Goal: Task Accomplishment & Management: Manage account settings

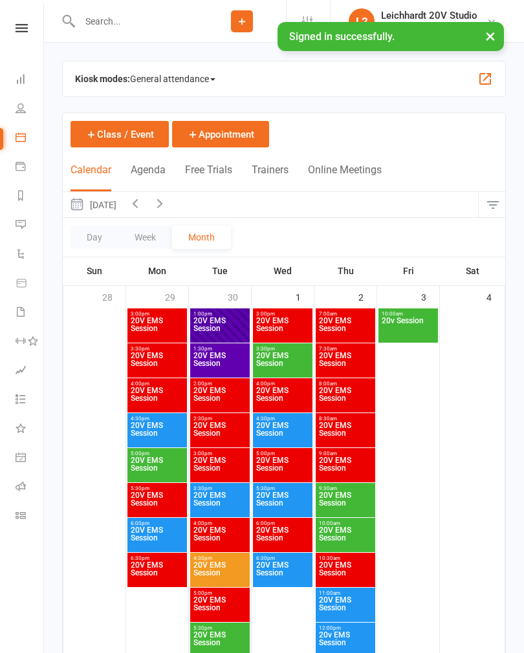
click at [155, 179] on button "Agenda" at bounding box center [148, 178] width 35 height 28
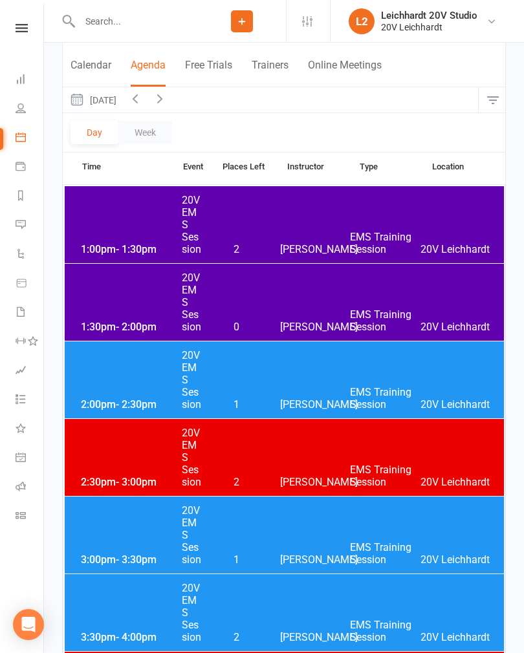
scroll to position [109, 0]
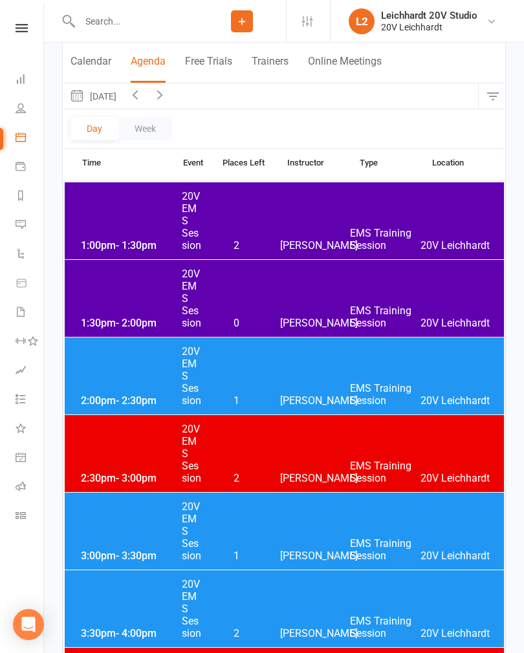
click at [275, 365] on div "2:00pm - 2:30pm 20V EMS Session 1 [PERSON_NAME] EMS Training Session 20V [PERSO…" at bounding box center [284, 375] width 439 height 77
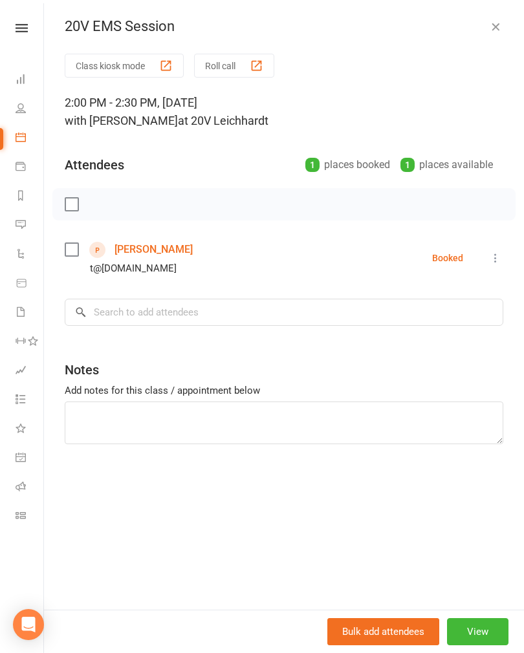
click at [154, 251] on link "[PERSON_NAME]" at bounding box center [153, 249] width 78 height 21
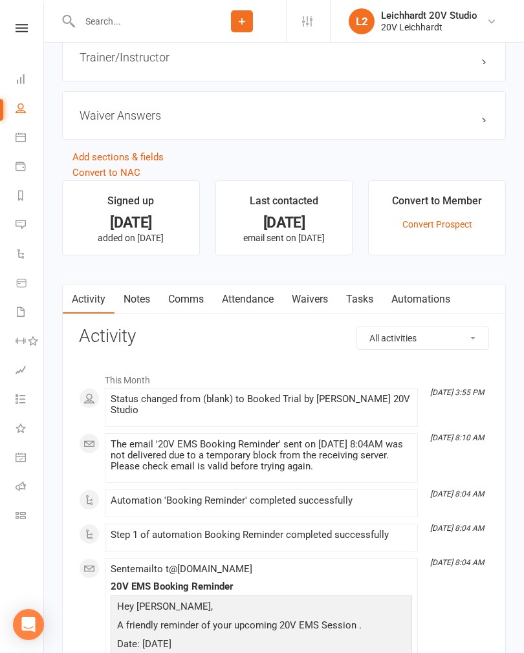
click at [326, 308] on link "Waivers" at bounding box center [309, 299] width 54 height 30
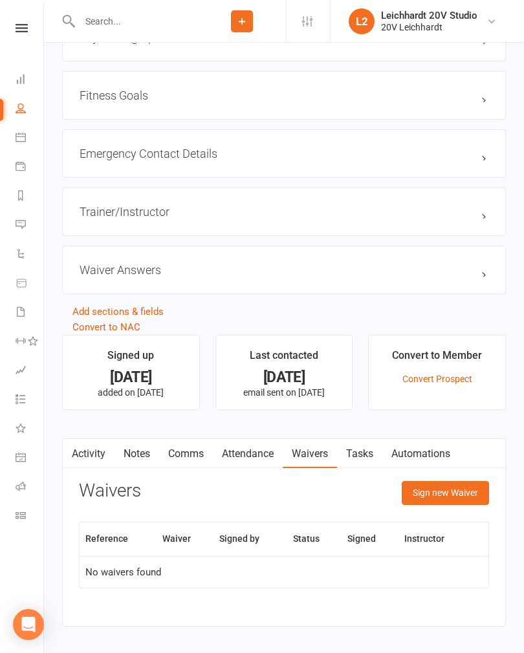
scroll to position [1132, 0]
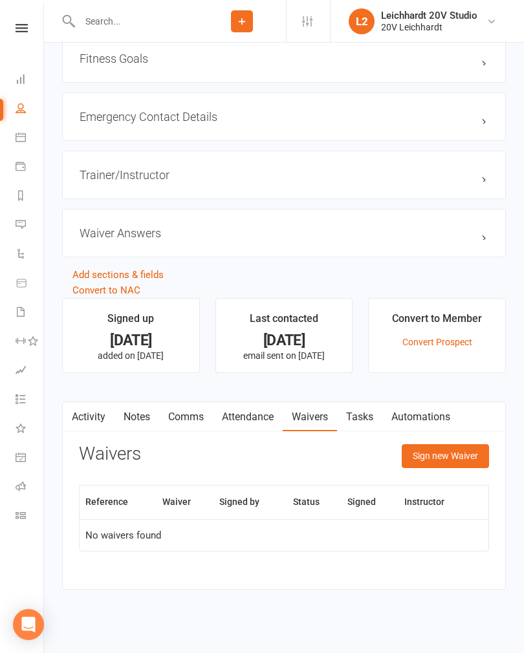
click at [464, 461] on button "Sign new Waiver" at bounding box center [444, 455] width 87 height 23
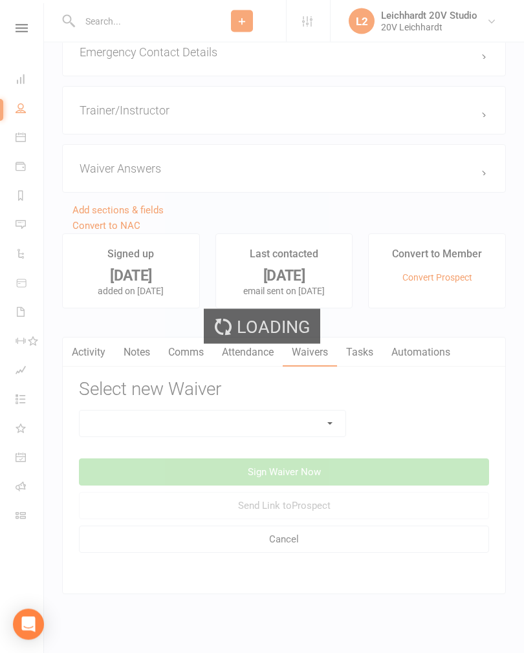
scroll to position [1202, 0]
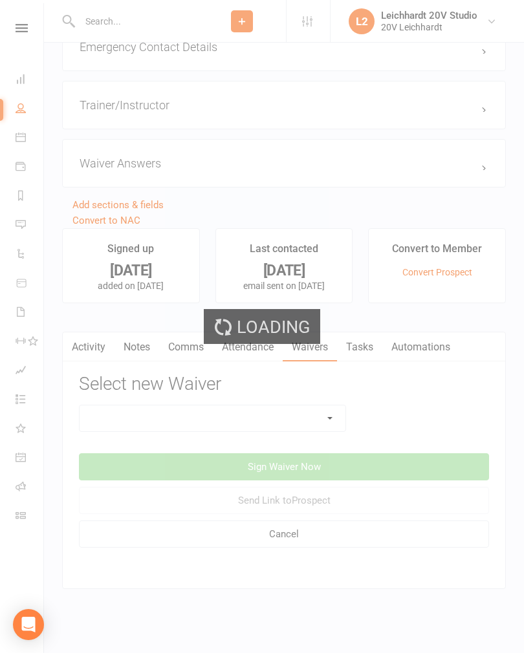
click at [298, 427] on select at bounding box center [213, 418] width 266 height 26
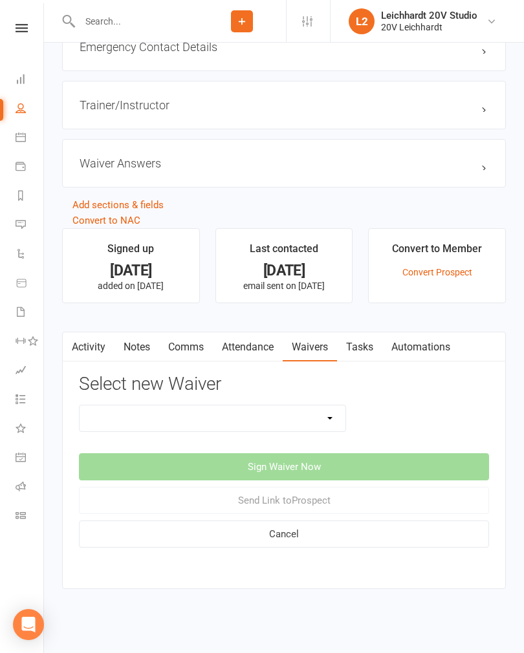
select select "14734"
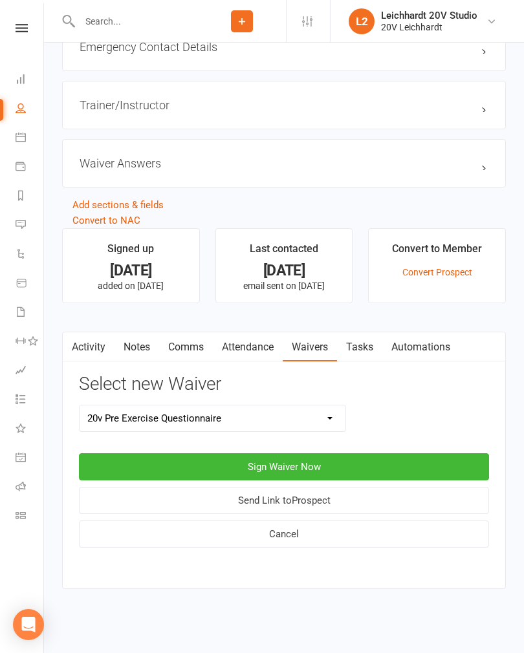
click at [325, 467] on button "Sign Waiver Now" at bounding box center [284, 466] width 410 height 27
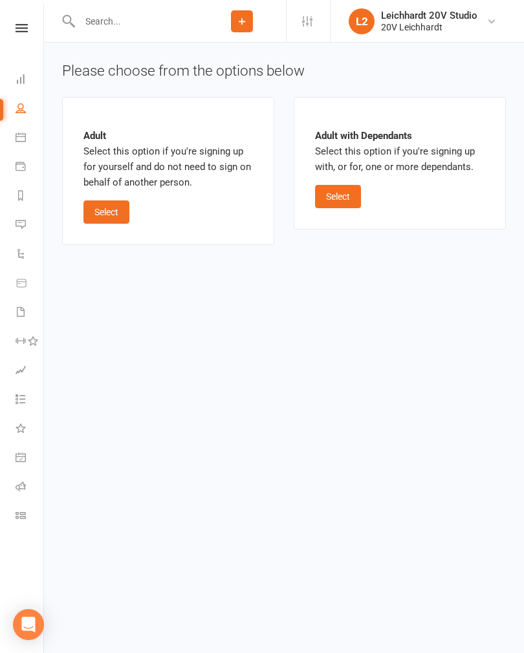
click at [115, 213] on button "Select" at bounding box center [106, 211] width 46 height 23
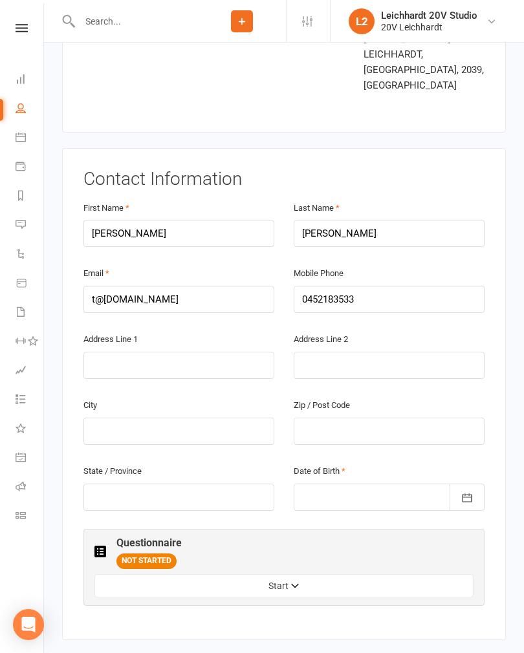
scroll to position [163, 0]
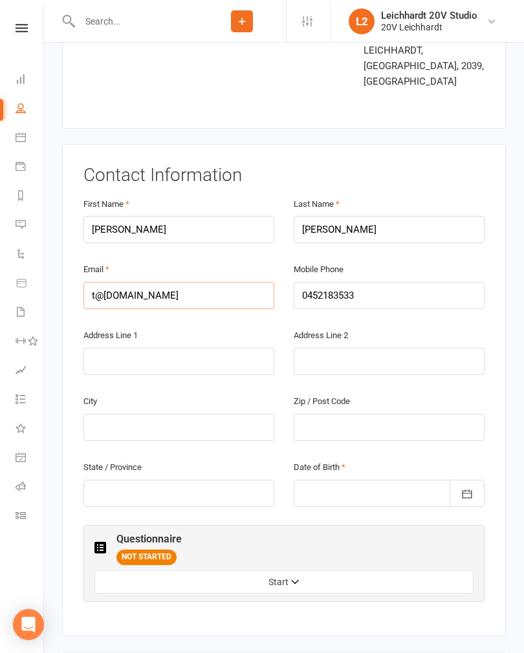
click at [166, 282] on input "t@[DOMAIN_NAME]" at bounding box center [178, 295] width 191 height 27
type input "t"
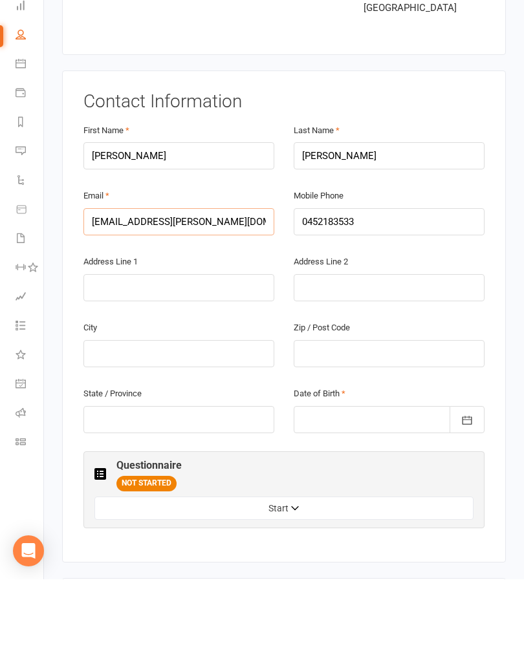
type input "[EMAIL_ADDRESS][PERSON_NAME][DOMAIN_NAME]"
click at [317, 480] on div at bounding box center [388, 493] width 191 height 27
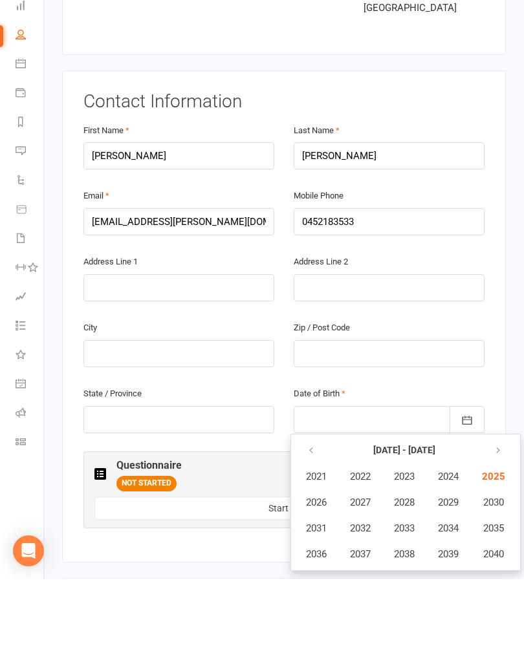
scroll to position [303, 0]
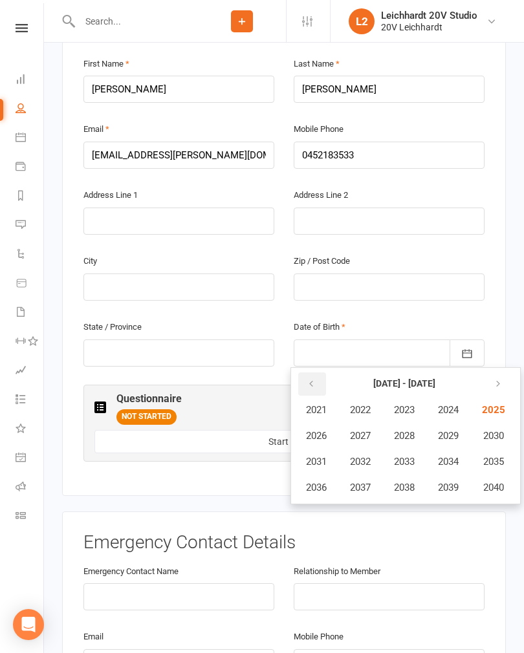
click at [312, 372] on button "button" at bounding box center [312, 383] width 28 height 23
click at [324, 372] on button "button" at bounding box center [312, 383] width 28 height 23
click at [319, 372] on button "button" at bounding box center [312, 383] width 28 height 23
click at [312, 372] on button "button" at bounding box center [312, 383] width 28 height 23
click at [410, 456] on span "1953" at bounding box center [404, 462] width 21 height 12
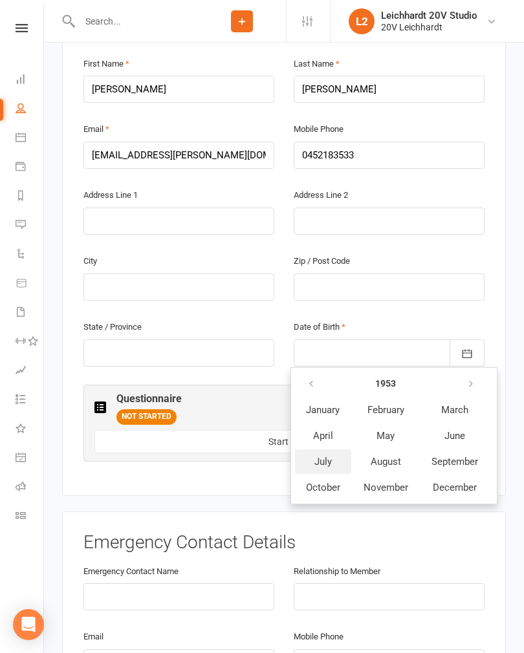
click at [335, 449] on button "July" at bounding box center [323, 461] width 56 height 25
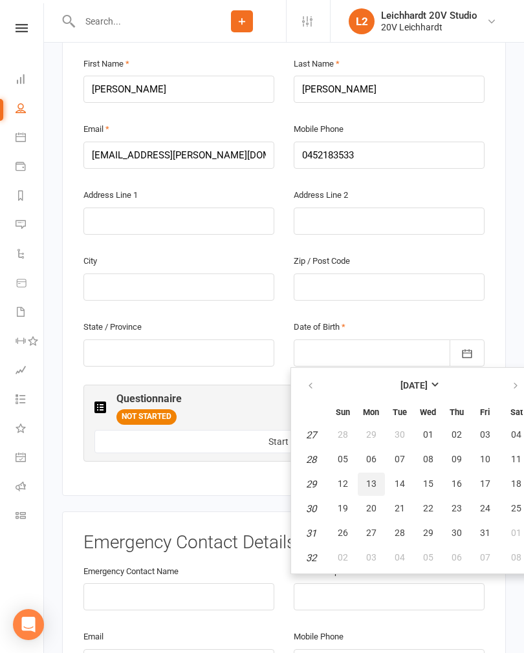
click at [374, 478] on span "13" at bounding box center [371, 483] width 10 height 10
type input "[DATE]"
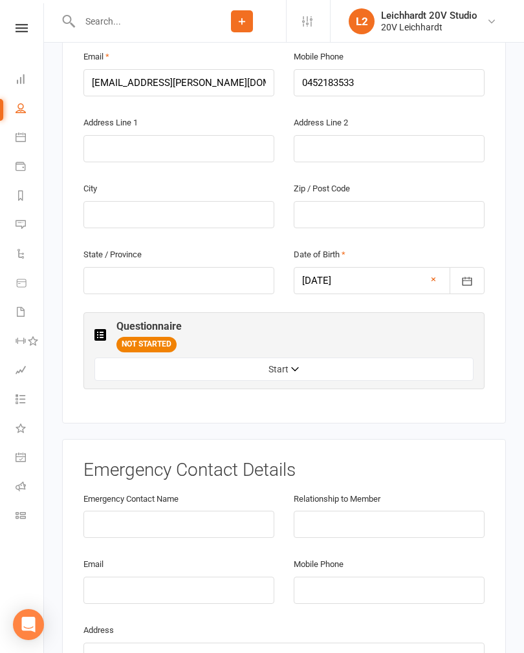
scroll to position [502, 0]
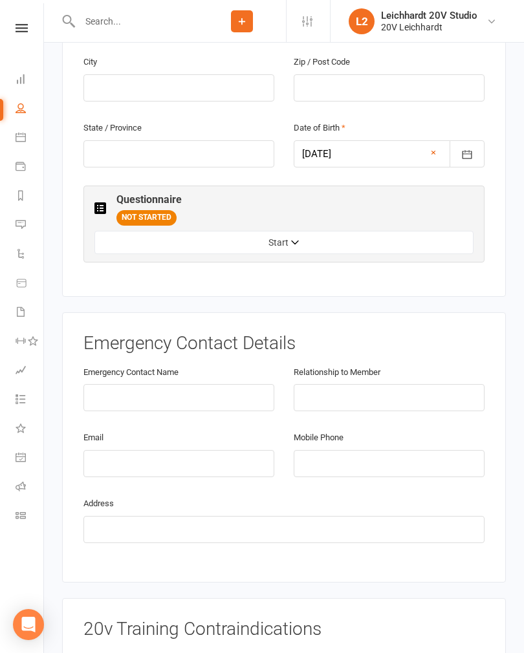
click at [301, 231] on button "Start" at bounding box center [283, 242] width 379 height 23
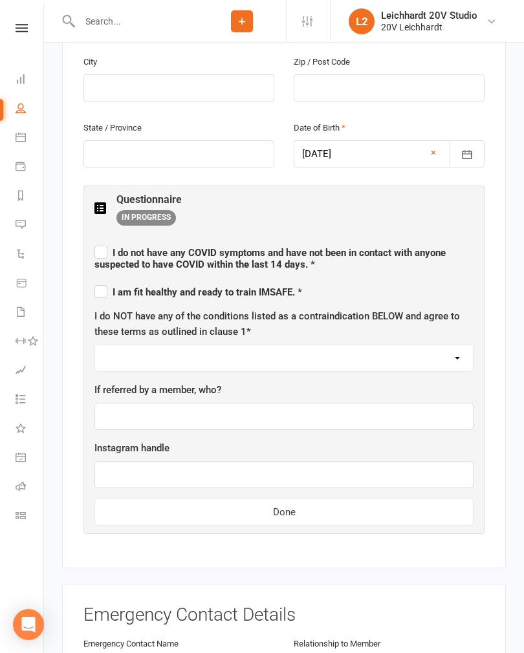
click at [157, 247] on span "I do not have any [MEDICAL_DATA] symptoms and have not been in contact with any…" at bounding box center [269, 258] width 351 height 23
click at [157, 241] on input "I do not have any [MEDICAL_DATA] symptoms and have not been in contact with any…" at bounding box center [283, 241] width 379 height 0
checkbox input "true"
click at [163, 286] on span "I am fit healthy and ready to train IMSAFE. *" at bounding box center [198, 292] width 208 height 12
click at [163, 281] on input "I am fit healthy and ready to train IMSAFE. *" at bounding box center [198, 281] width 208 height 0
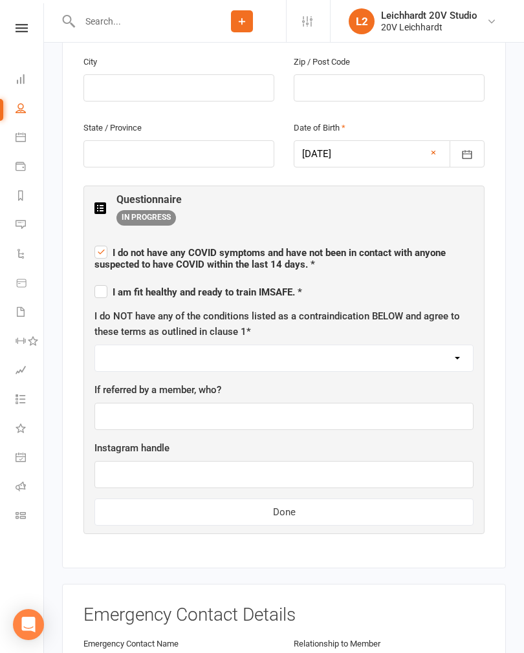
checkbox input "true"
click at [308, 345] on select "I AGREE" at bounding box center [284, 358] width 378 height 26
select select "I AGREE"
click at [306, 498] on button "Done" at bounding box center [283, 511] width 379 height 27
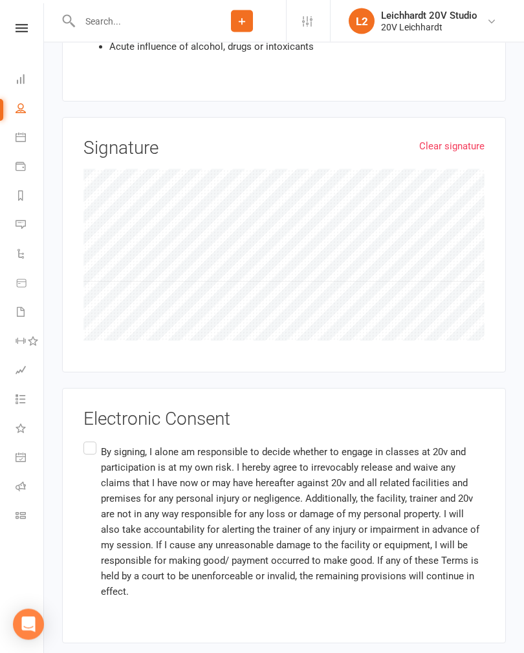
scroll to position [1201, 0]
click at [102, 444] on p "By signing, I alone am responsible to decide whether to engage in classes at 20…" at bounding box center [292, 521] width 383 height 155
click at [92, 439] on input "By signing, I alone am responsible to decide whether to engage in classes at 20…" at bounding box center [87, 439] width 8 height 0
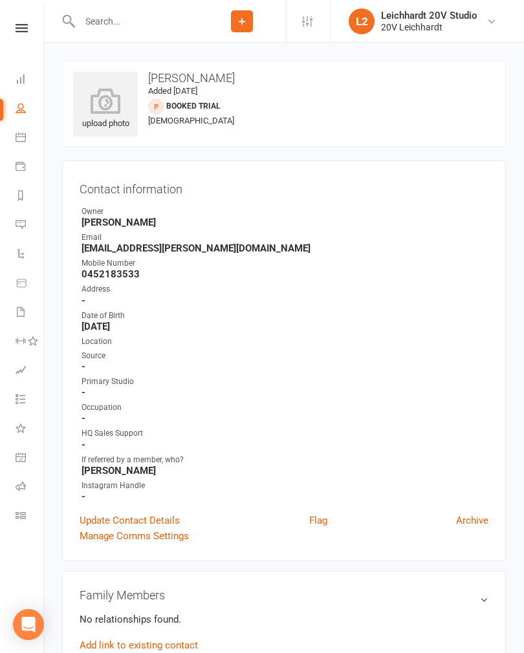
click at [26, 140] on link "Calendar" at bounding box center [30, 138] width 29 height 29
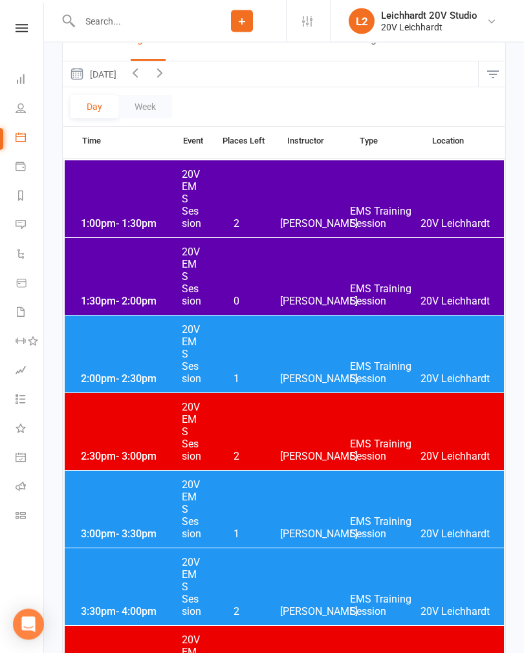
click at [343, 275] on div "1:30pm - 2:00pm 20V EMS Session 0 [PERSON_NAME] EMS Training Session 20V [PERSO…" at bounding box center [284, 277] width 439 height 77
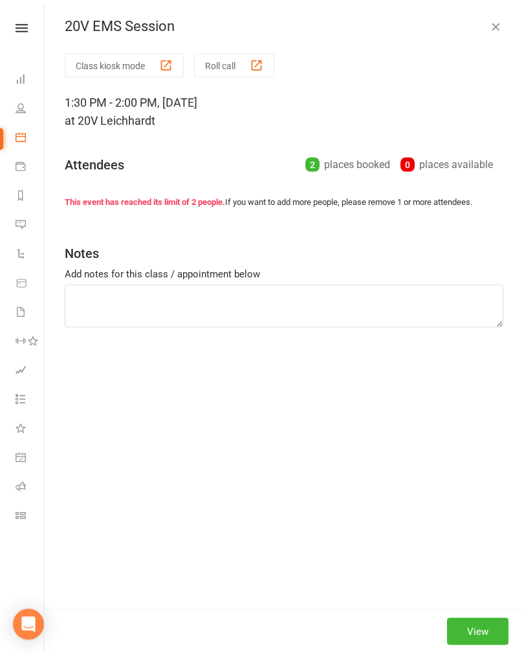
scroll to position [131, 0]
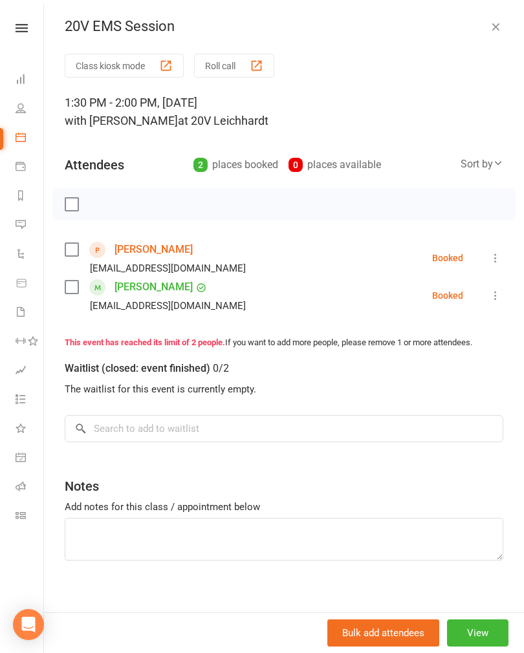
click at [29, 146] on link "Calendar" at bounding box center [30, 138] width 29 height 29
click at [29, 227] on link "Messages" at bounding box center [30, 225] width 29 height 29
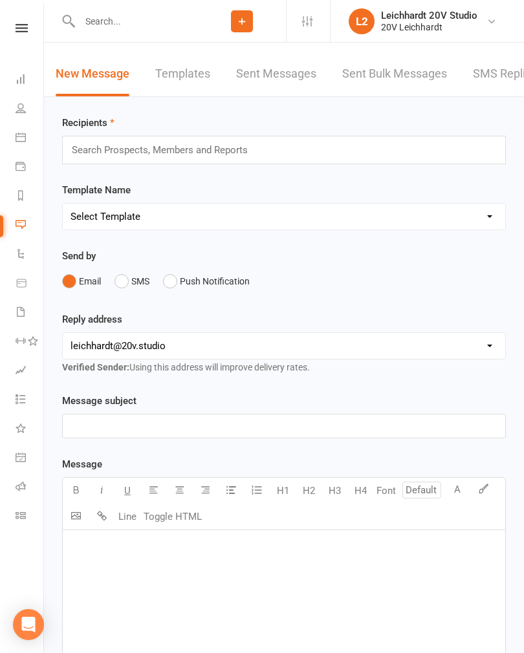
click at [495, 85] on link "SMS Replies" at bounding box center [505, 74] width 65 height 45
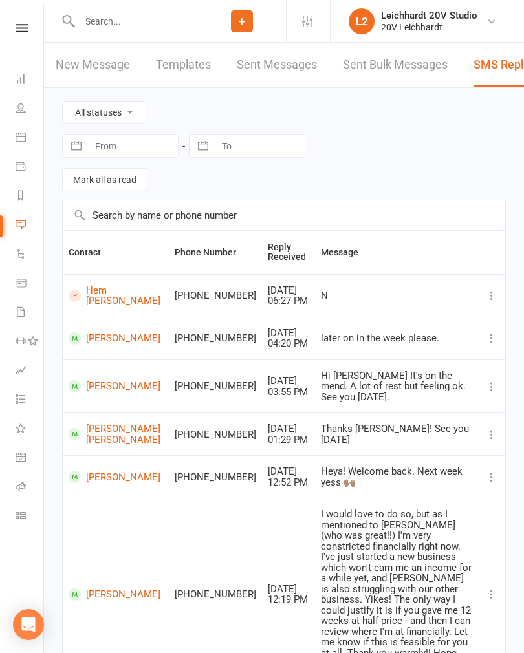
click at [26, 145] on link "Calendar" at bounding box center [30, 138] width 29 height 29
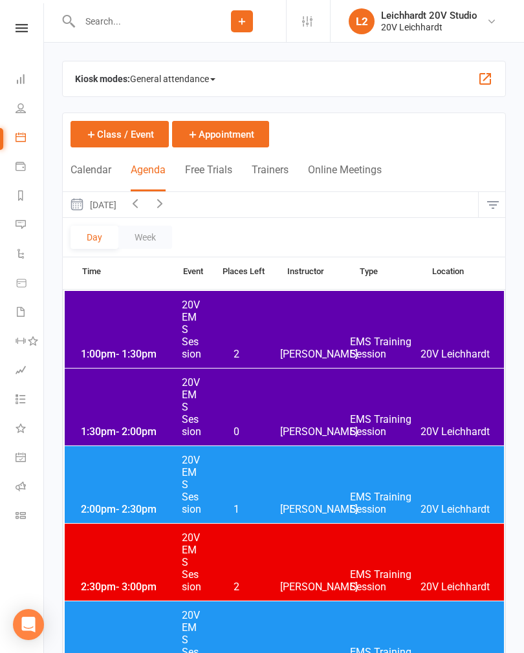
click at [123, 205] on button "[DATE]" at bounding box center [93, 204] width 60 height 25
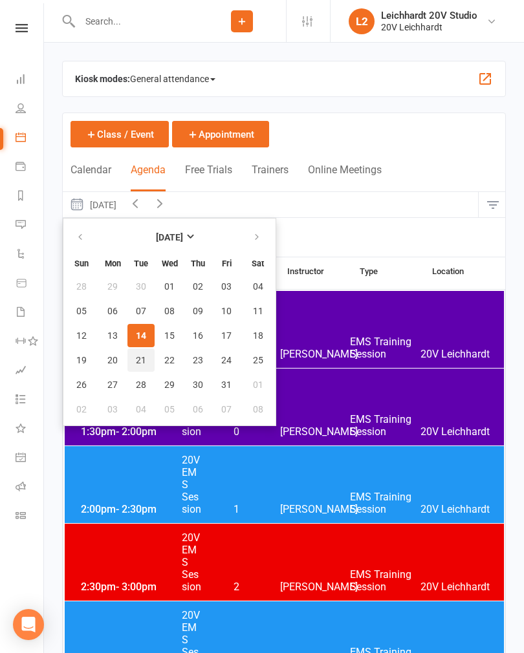
click at [153, 370] on button "21" at bounding box center [140, 359] width 27 height 23
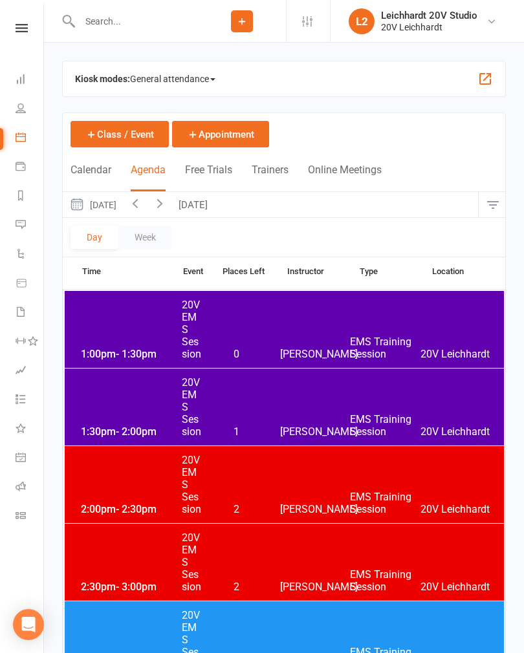
click at [252, 409] on div "1:30pm - 2:00pm 20V EMS Session 1 [PERSON_NAME] EMS Training Session 20V [PERSO…" at bounding box center [284, 406] width 439 height 77
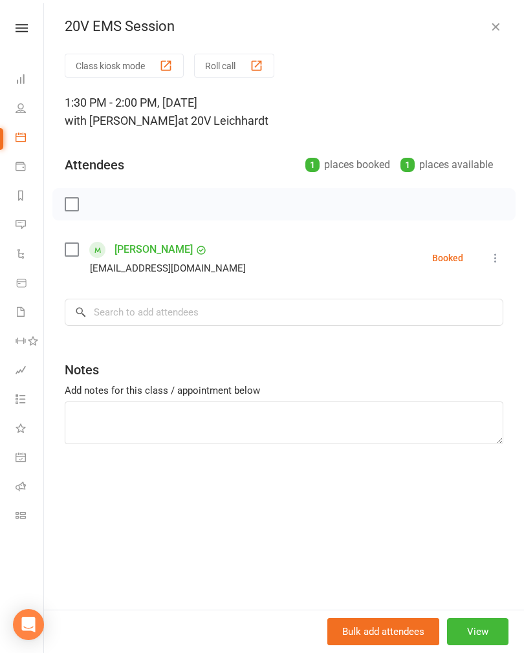
click at [493, 43] on div "20V EMS Session Class kiosk mode Roll call 1:30 PM - 2:00 PM, [DATE] with [PERS…" at bounding box center [284, 326] width 480 height 653
click at [193, 310] on input "search" at bounding box center [284, 312] width 438 height 27
type input "[PERSON_NAME]"
click at [105, 338] on div "[PERSON_NAME]" at bounding box center [126, 339] width 74 height 19
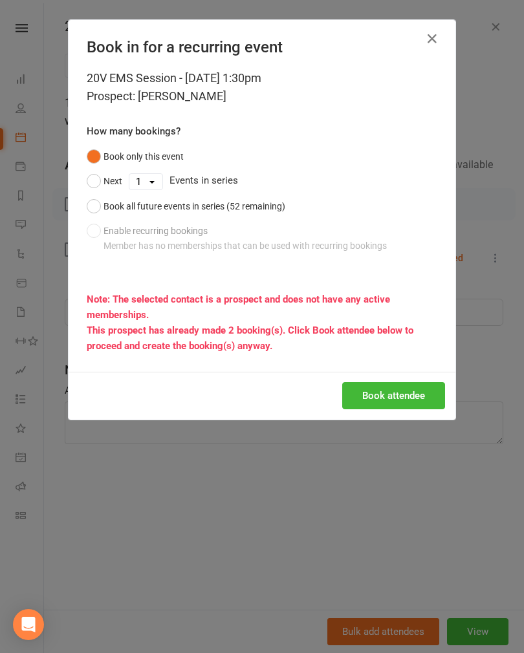
click at [424, 48] on button "button" at bounding box center [431, 38] width 21 height 21
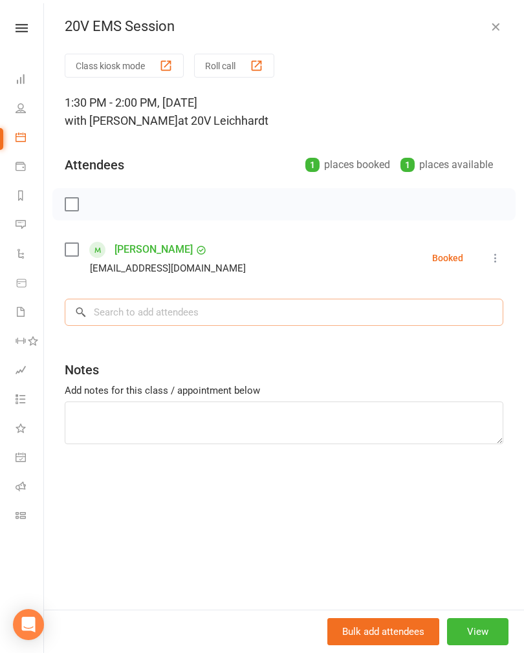
click at [186, 317] on input "search" at bounding box center [284, 312] width 438 height 27
type input "[PERSON_NAME]"
click at [164, 343] on span "[EMAIL_ADDRESS][DOMAIN_NAME]" at bounding box center [229, 339] width 131 height 10
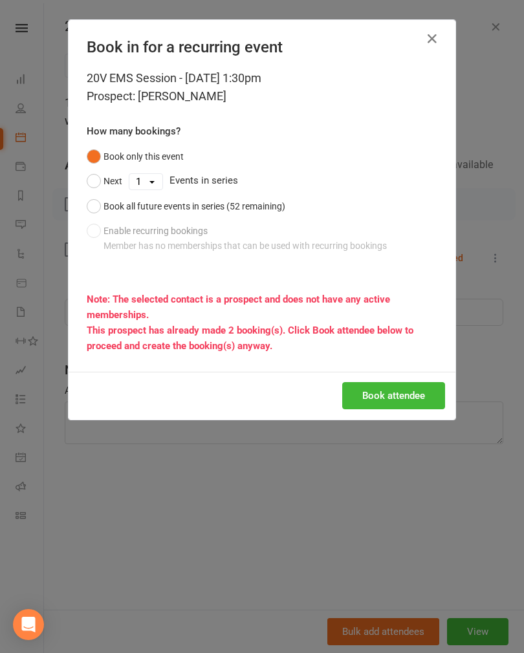
click at [438, 39] on icon "button" at bounding box center [432, 39] width 16 height 16
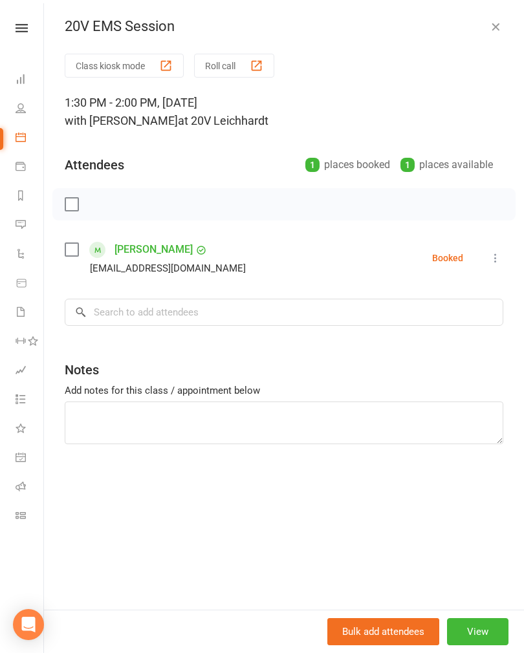
click at [489, 37] on div "20V EMS Session Class kiosk mode Roll call 1:30 PM - 2:00 PM, [DATE] with [PERS…" at bounding box center [284, 326] width 480 height 653
click at [498, 41] on div "20V EMS Session Class kiosk mode Roll call 1:30 PM - 2:00 PM, [DATE] with [PERS…" at bounding box center [284, 326] width 480 height 653
click at [495, 33] on button "button" at bounding box center [495, 27] width 16 height 16
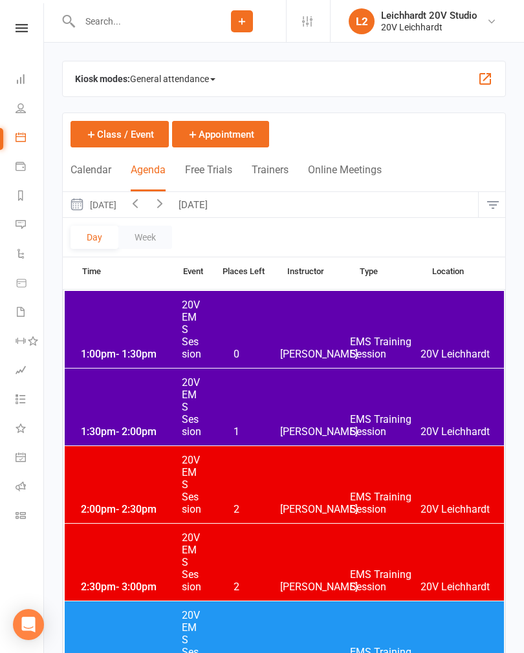
click at [217, 208] on button "[DATE]" at bounding box center [194, 204] width 45 height 25
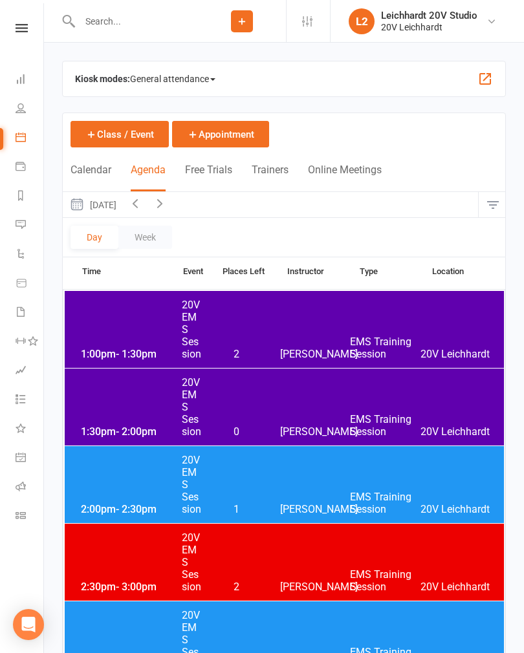
click at [275, 405] on div "1:30pm - 2:00pm 20V EMS Session 0 [PERSON_NAME] EMS Training Session 20V [PERSO…" at bounding box center [284, 406] width 439 height 77
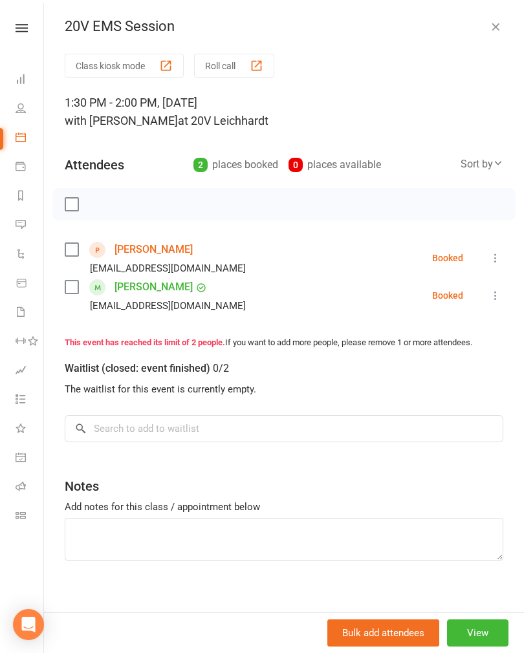
click at [153, 249] on link "[PERSON_NAME]" at bounding box center [153, 249] width 78 height 21
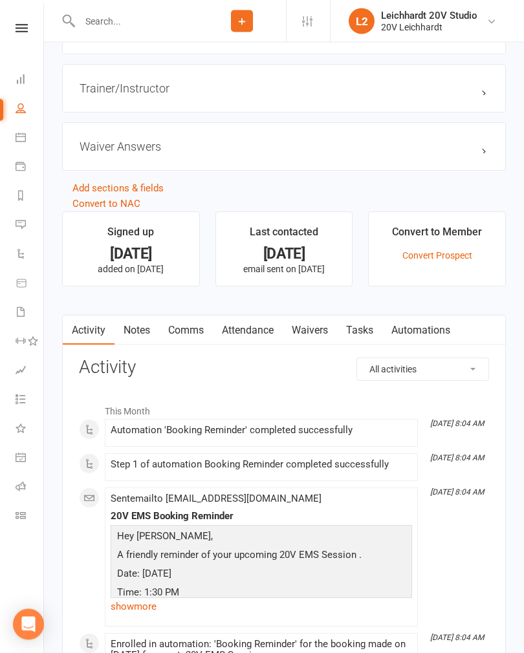
scroll to position [1253, 0]
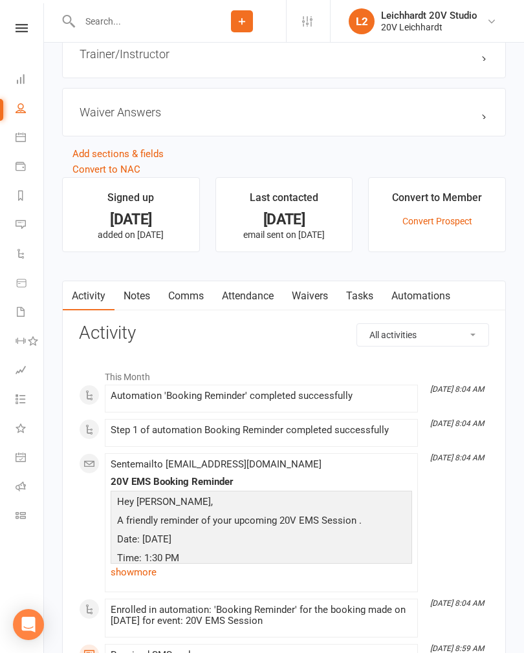
click at [456, 226] on link "Convert Prospect" at bounding box center [437, 221] width 70 height 10
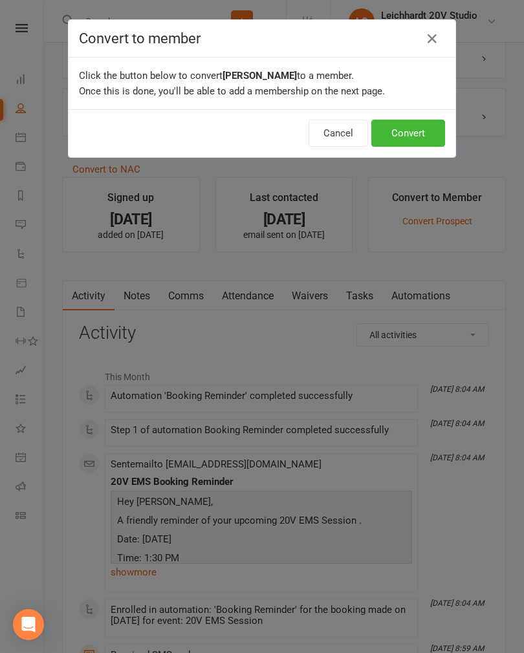
click at [419, 134] on button "Convert" at bounding box center [408, 133] width 74 height 27
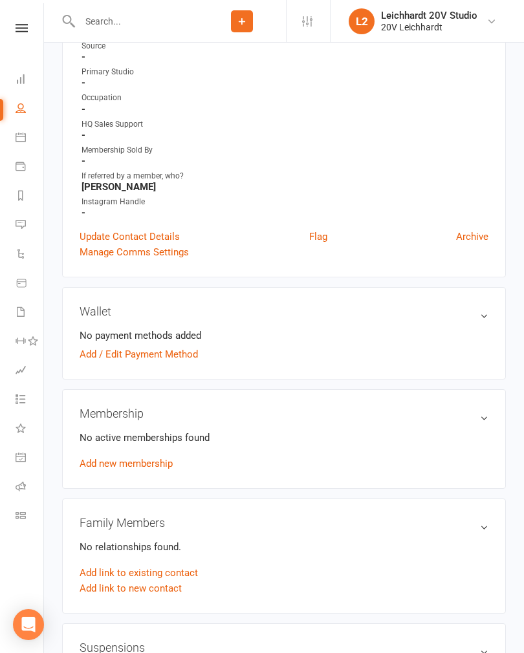
scroll to position [334, 0]
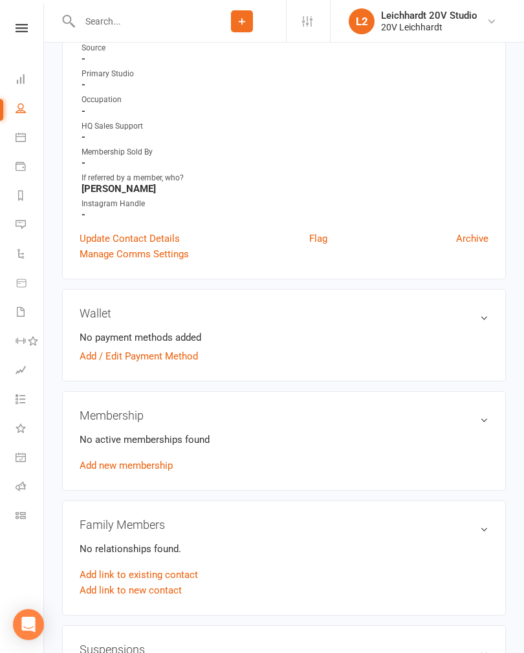
click at [155, 464] on link "Add new membership" at bounding box center [126, 466] width 93 height 12
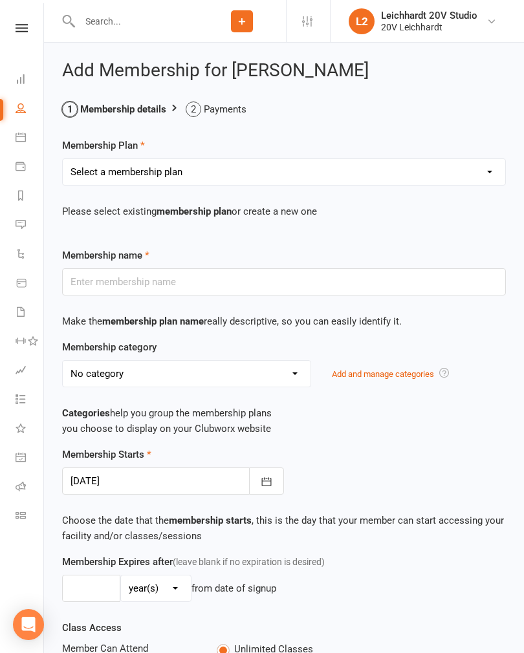
click at [292, 177] on select "Select a membership plan Create new Membership Plan 10 Sauna Pack 10 Session Pa…" at bounding box center [284, 172] width 442 height 26
select select "2"
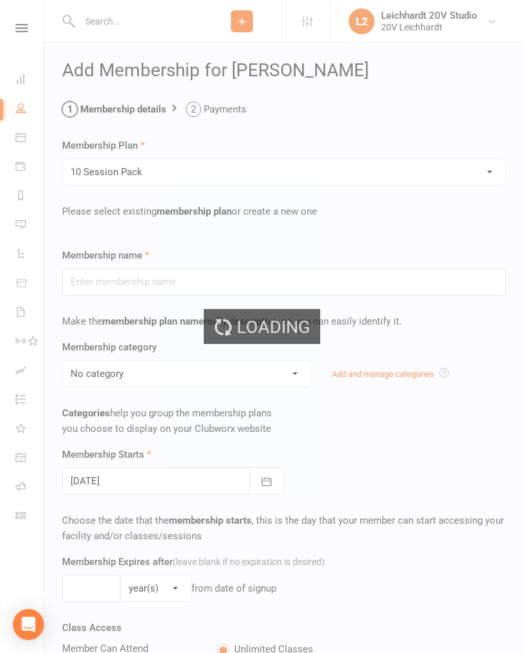
type input "10 Session Pack"
select select "7"
type input "0"
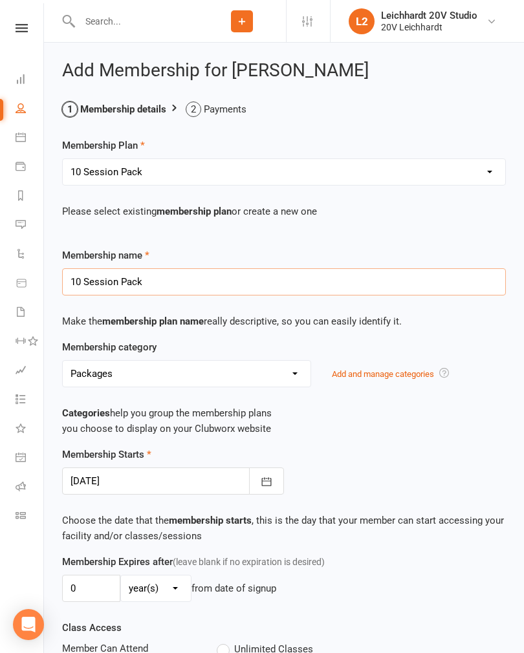
click at [199, 282] on input "10 Session Pack" at bounding box center [283, 281] width 443 height 27
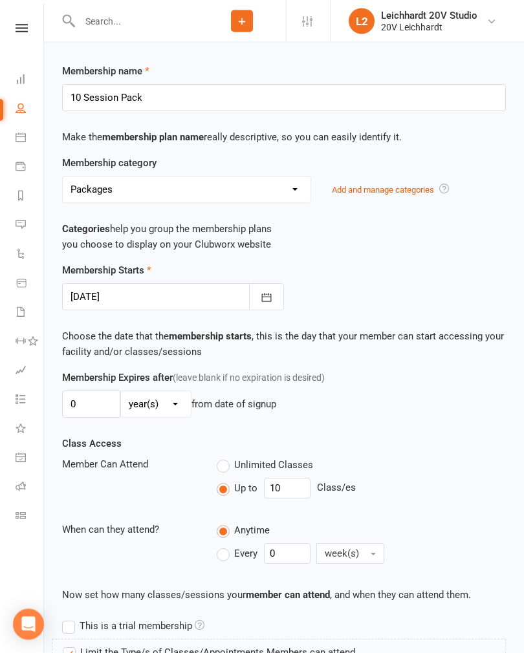
scroll to position [210, 0]
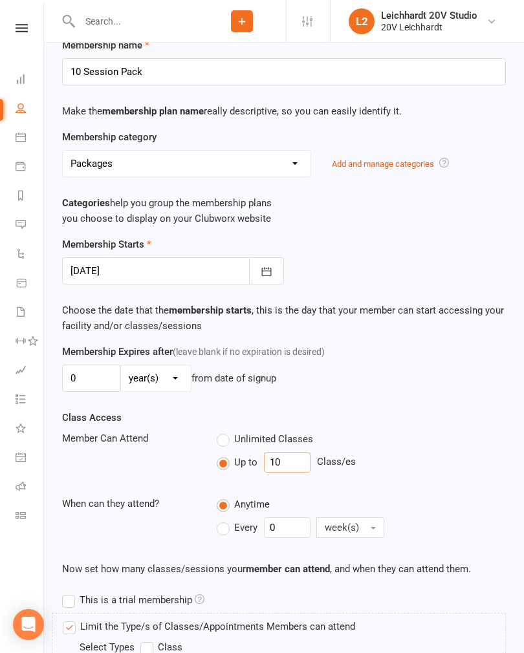
click at [301, 456] on input "10" at bounding box center [287, 462] width 47 height 21
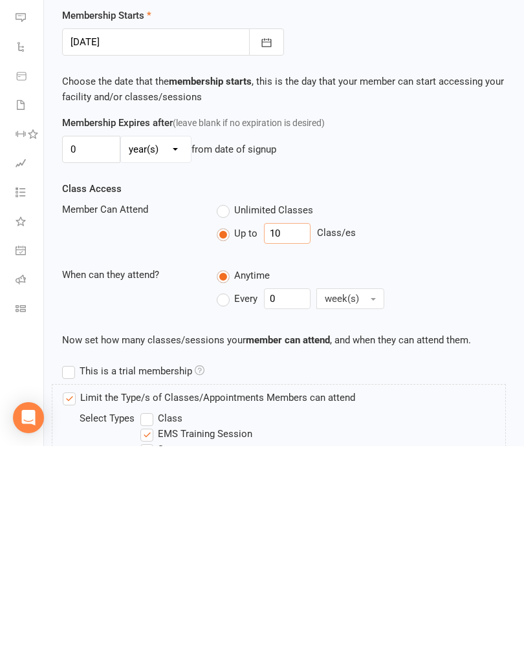
type input "1"
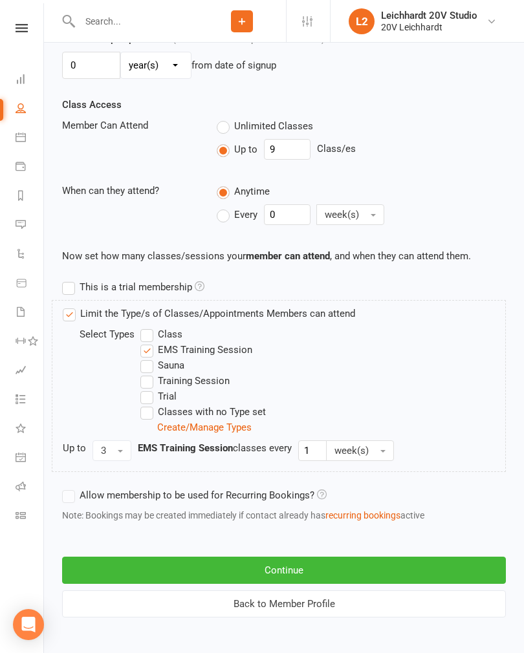
scroll to position [518, 0]
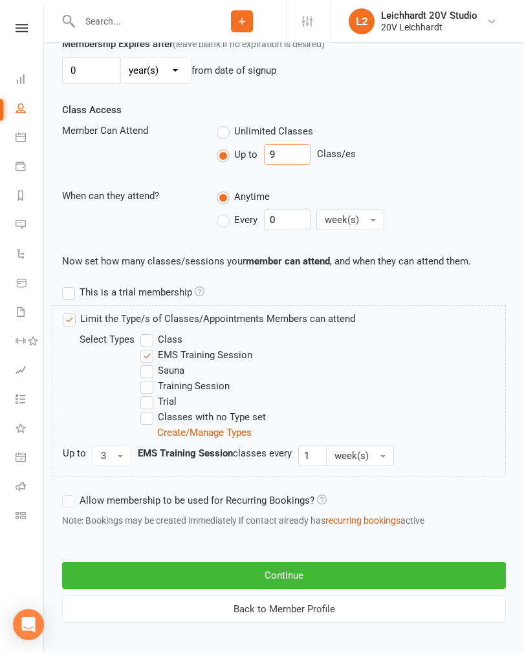
type input "9"
click at [318, 570] on button "Continue" at bounding box center [283, 575] width 443 height 27
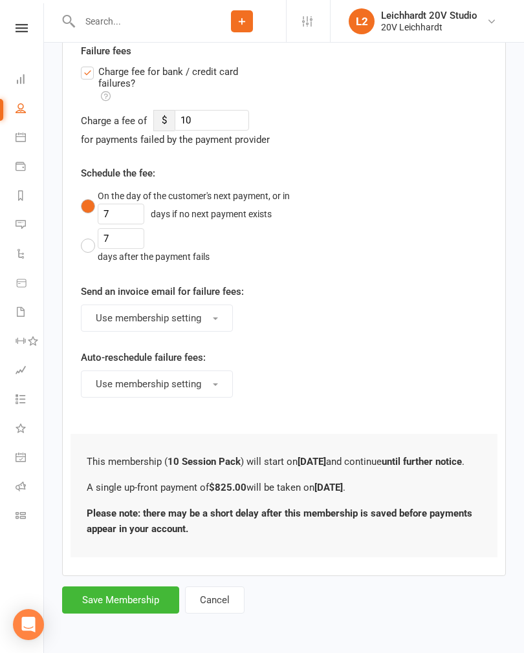
scroll to position [0, 0]
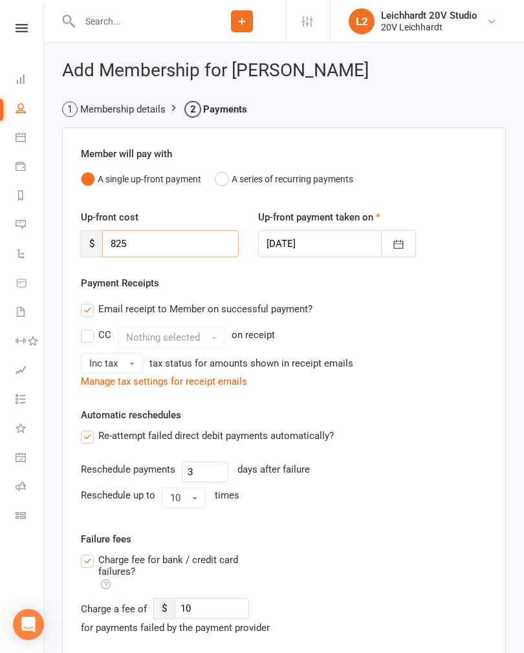
click at [174, 237] on input "825" at bounding box center [170, 243] width 136 height 27
type input "8"
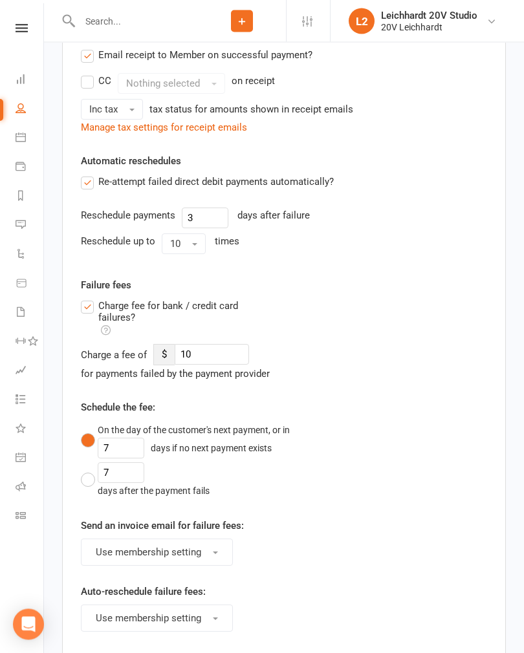
scroll to position [425, 0]
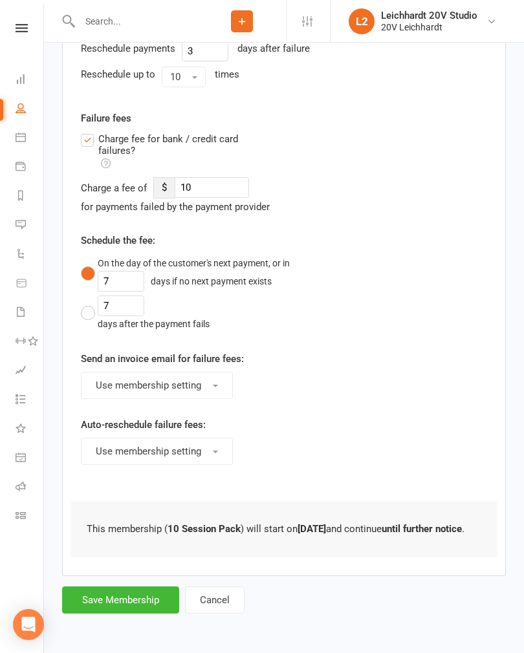
type input "0"
click at [150, 610] on button "Save Membership" at bounding box center [120, 599] width 117 height 27
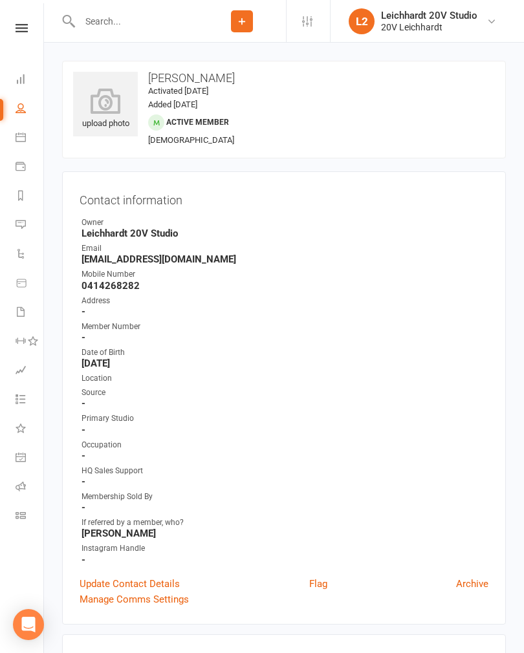
click at [34, 146] on link "Calendar" at bounding box center [30, 138] width 29 height 29
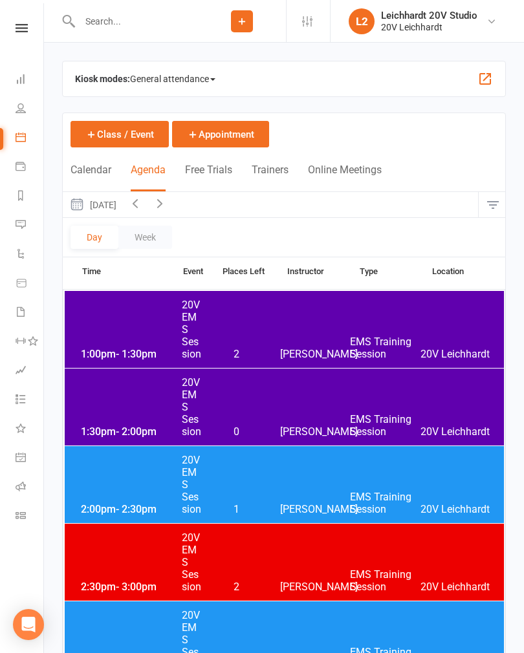
click at [123, 213] on button "[DATE]" at bounding box center [93, 204] width 60 height 25
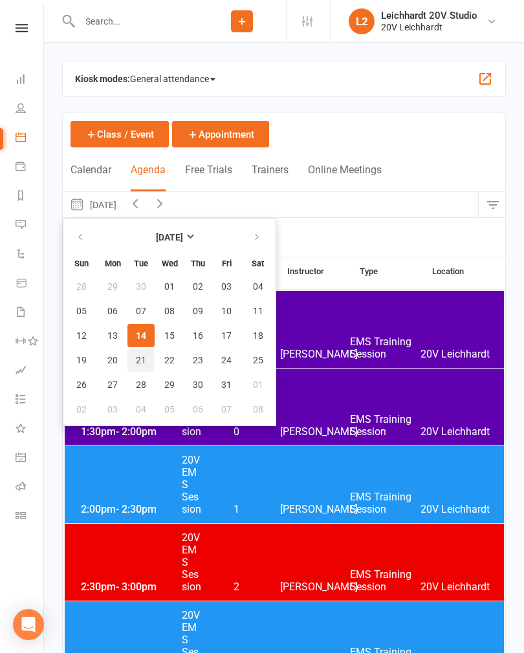
click at [144, 360] on span "21" at bounding box center [141, 360] width 10 height 10
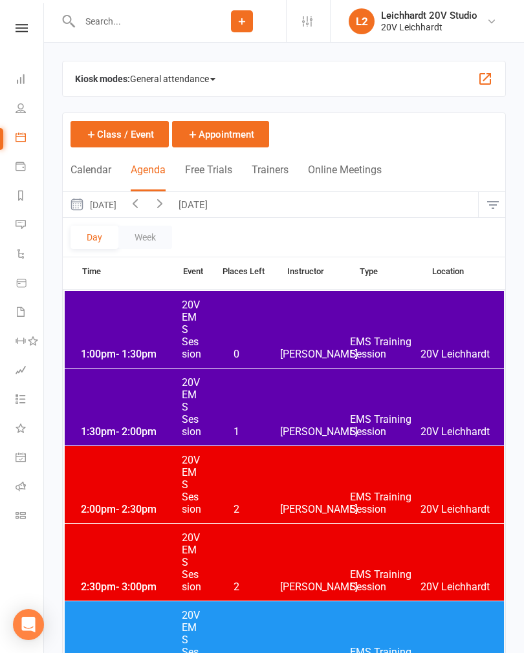
click at [332, 410] on div "1:30pm - 2:00pm 20V EMS Session 1 [PERSON_NAME] EMS Training Session 20V [PERSO…" at bounding box center [284, 406] width 439 height 77
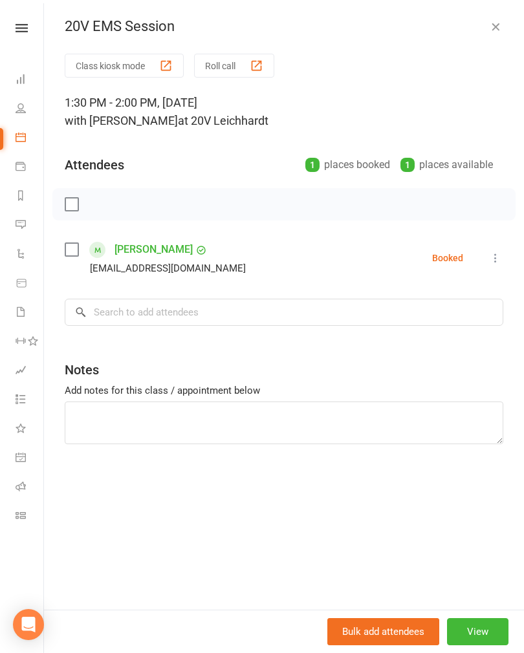
click at [487, 34] on button "button" at bounding box center [495, 27] width 16 height 16
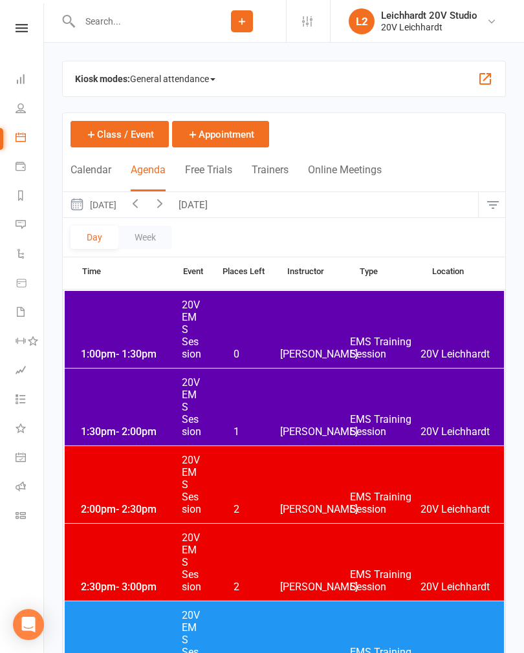
click at [217, 201] on button "[DATE]" at bounding box center [194, 204] width 45 height 25
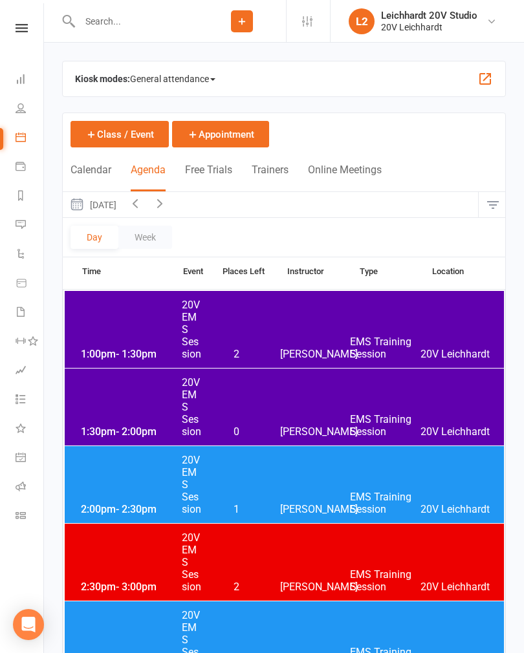
click at [288, 409] on div "1:30pm - 2:00pm 20V EMS Session 0 [PERSON_NAME] EMS Training Session 20V [PERSO…" at bounding box center [284, 406] width 439 height 77
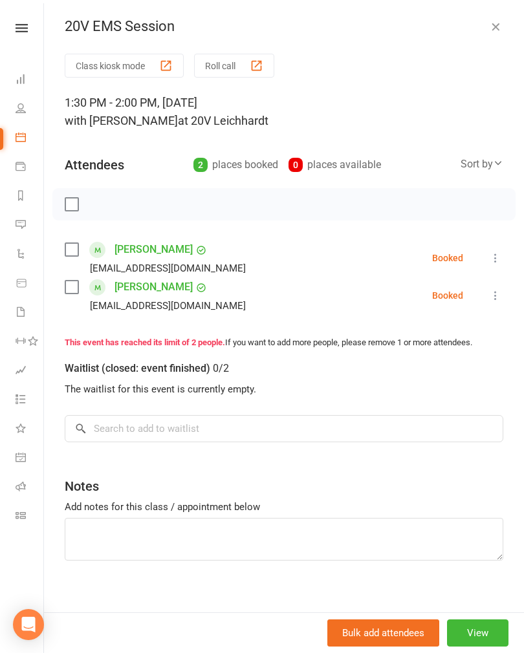
click at [153, 252] on link "[PERSON_NAME]" at bounding box center [153, 249] width 78 height 21
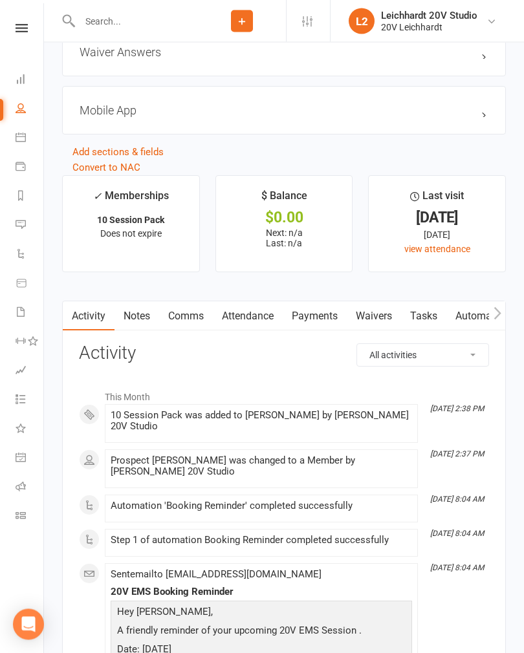
click at [187, 324] on link "Comms" at bounding box center [186, 317] width 54 height 30
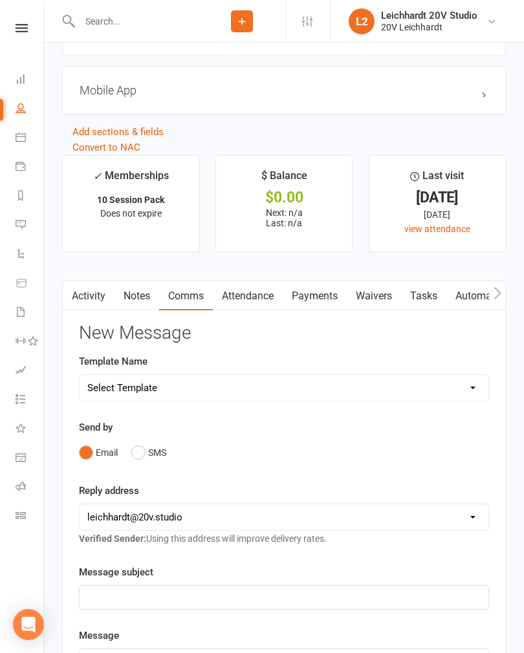
click at [153, 450] on button "SMS" at bounding box center [148, 452] width 35 height 25
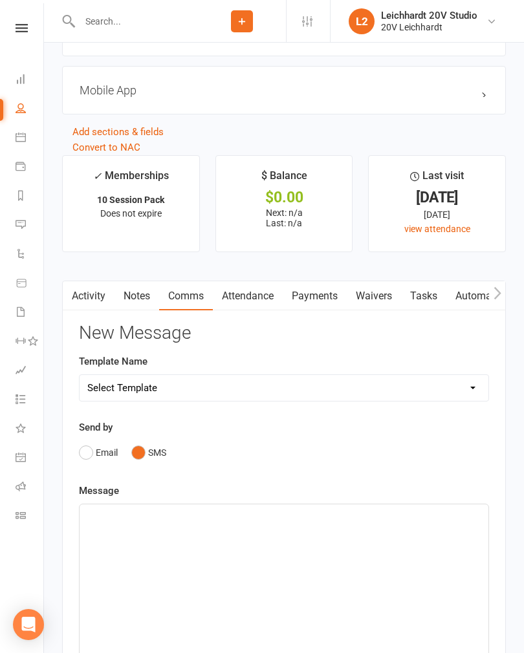
click at [256, 544] on div "﻿" at bounding box center [284, 601] width 409 height 194
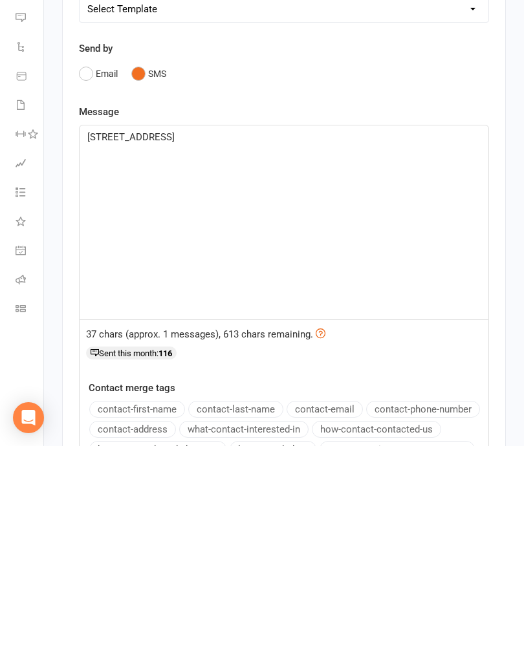
scroll to position [1884, 0]
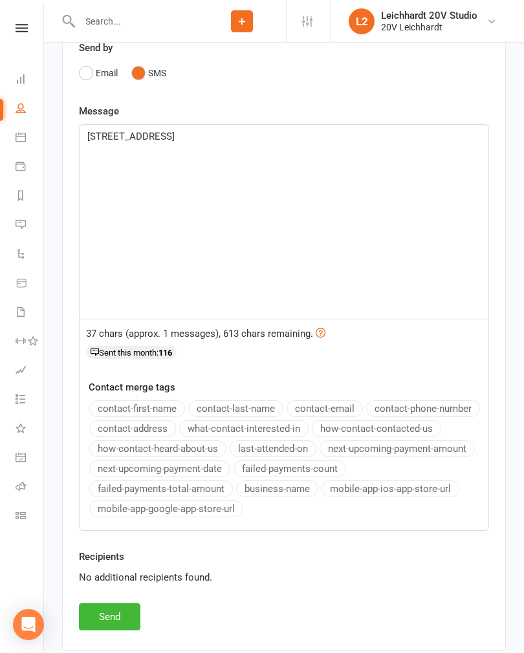
click at [107, 614] on button "Send" at bounding box center [109, 616] width 61 height 27
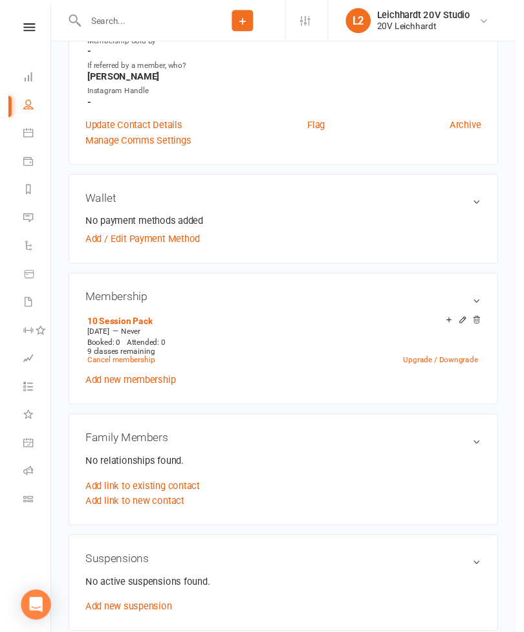
scroll to position [458, 0]
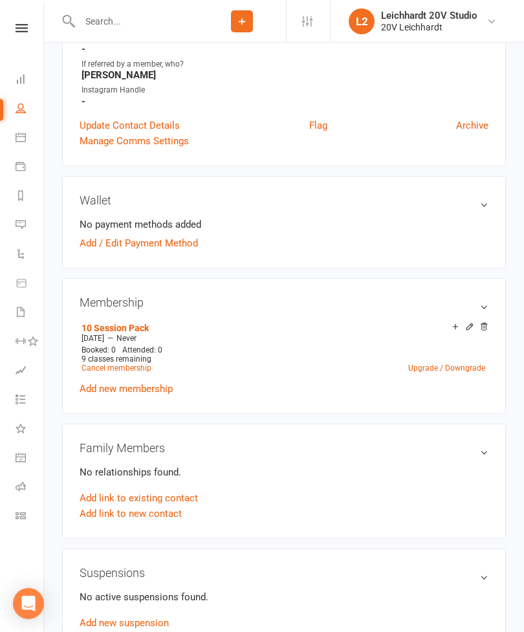
click at [23, 112] on icon at bounding box center [21, 108] width 10 height 10
select select "100"
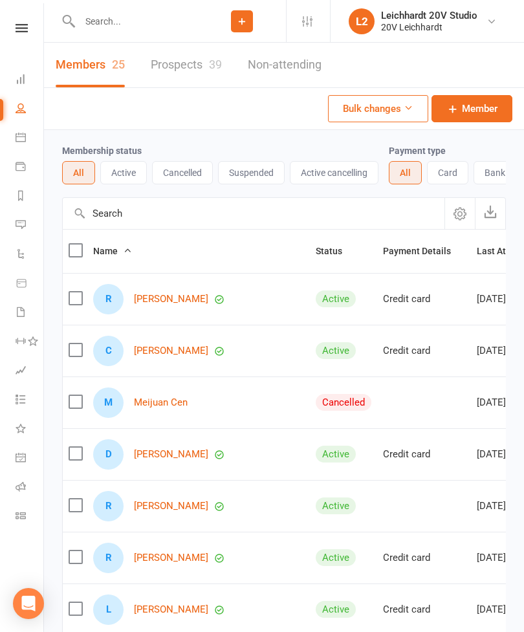
click at [201, 70] on link "Prospects 39" at bounding box center [186, 65] width 71 height 45
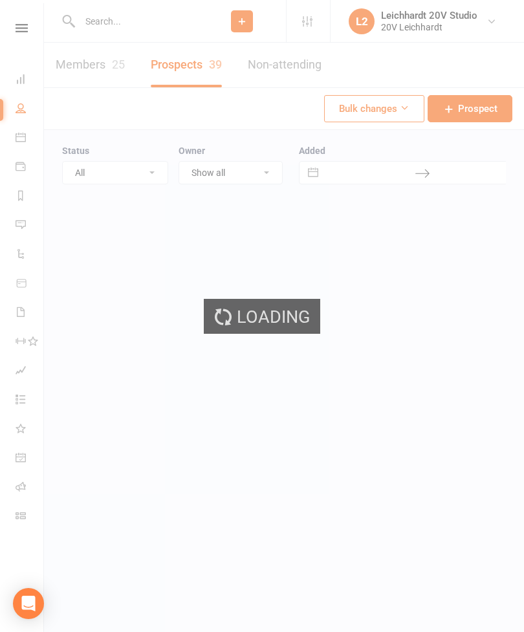
select select "100"
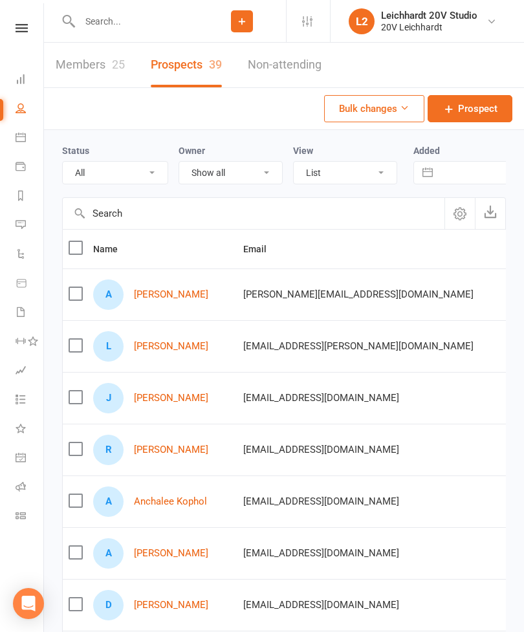
click at [156, 300] on link "[PERSON_NAME]" at bounding box center [171, 294] width 74 height 11
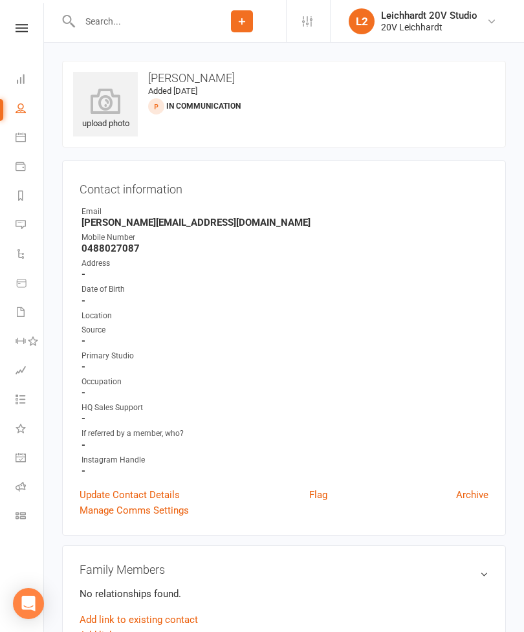
click at [25, 222] on icon at bounding box center [21, 224] width 10 height 10
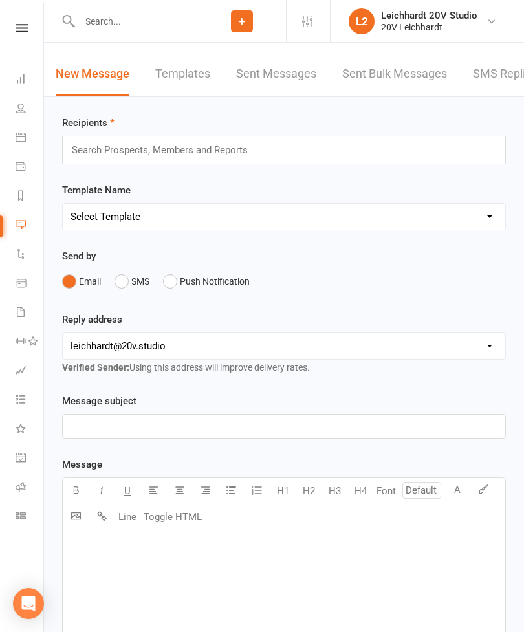
click at [499, 78] on link "SMS Replies" at bounding box center [505, 74] width 65 height 45
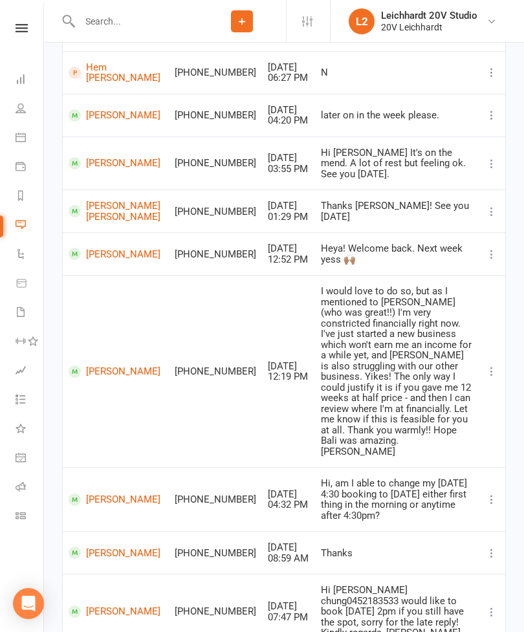
scroll to position [237, 0]
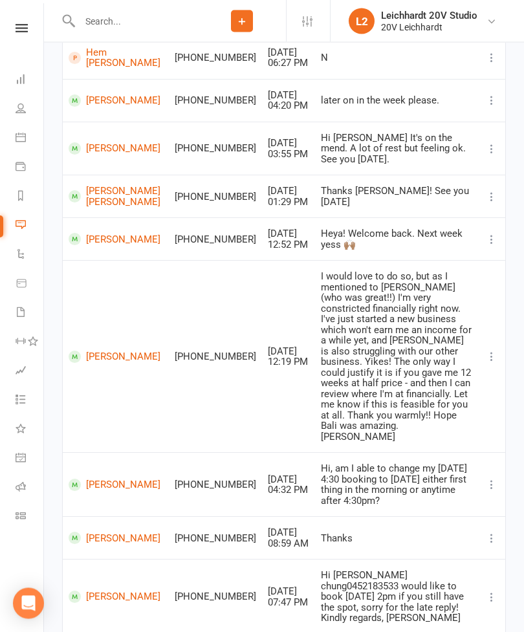
click at [100, 351] on link "[PERSON_NAME]" at bounding box center [116, 357] width 94 height 12
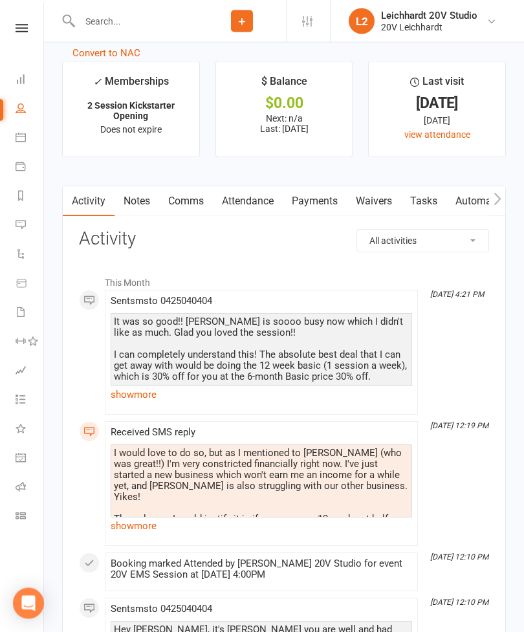
click at [128, 404] on link "show more" at bounding box center [261, 395] width 301 height 18
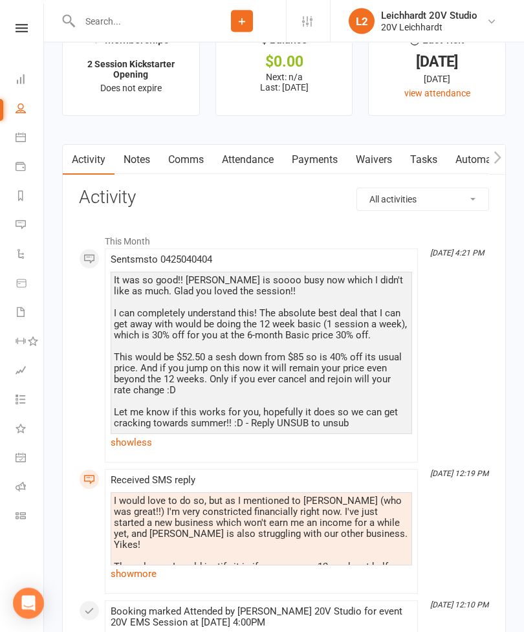
scroll to position [1623, 0]
click at [30, 227] on link "Messages" at bounding box center [30, 225] width 29 height 29
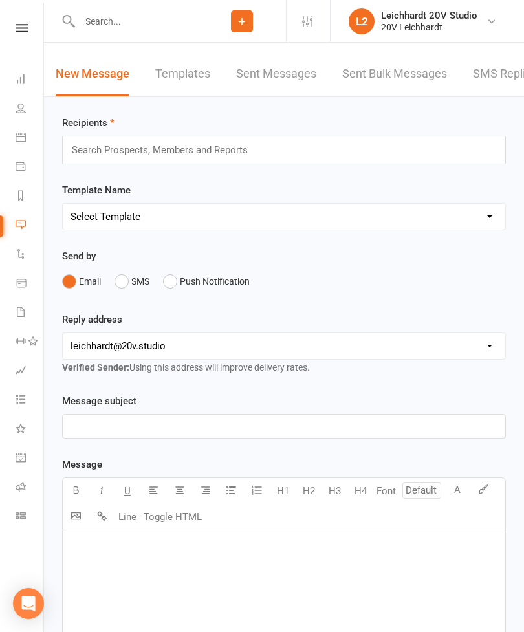
click at [496, 92] on link "SMS Replies" at bounding box center [505, 74] width 65 height 45
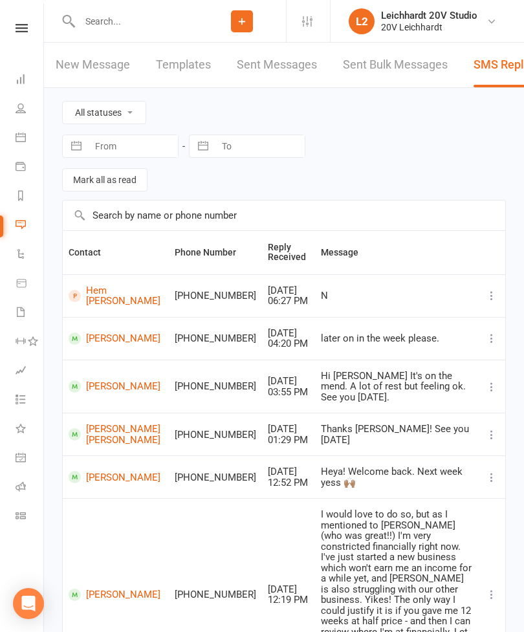
click at [24, 114] on link "People" at bounding box center [30, 109] width 29 height 29
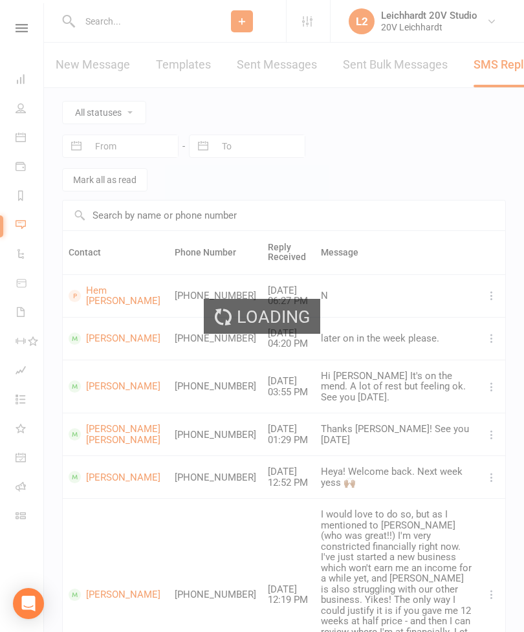
select select "100"
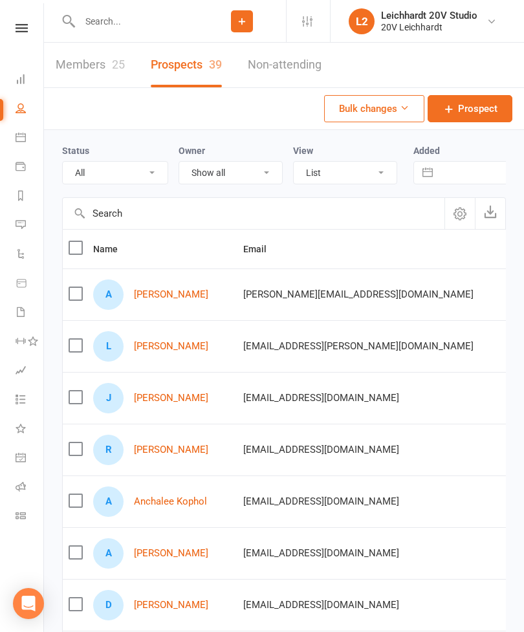
click at [27, 226] on link "Messages" at bounding box center [30, 225] width 29 height 29
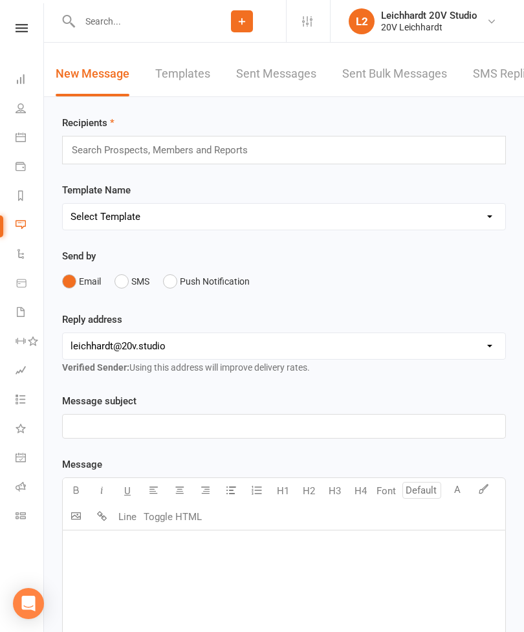
click at [23, 152] on link "Calendar" at bounding box center [30, 138] width 29 height 29
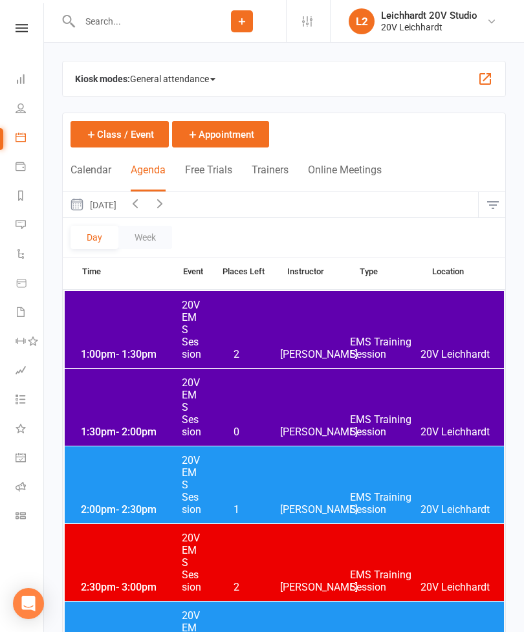
click at [123, 216] on button "[DATE]" at bounding box center [93, 204] width 60 height 25
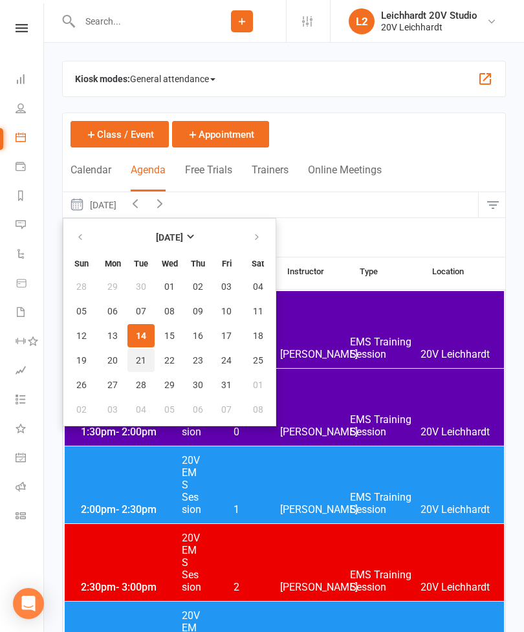
click at [147, 357] on button "21" at bounding box center [140, 359] width 27 height 23
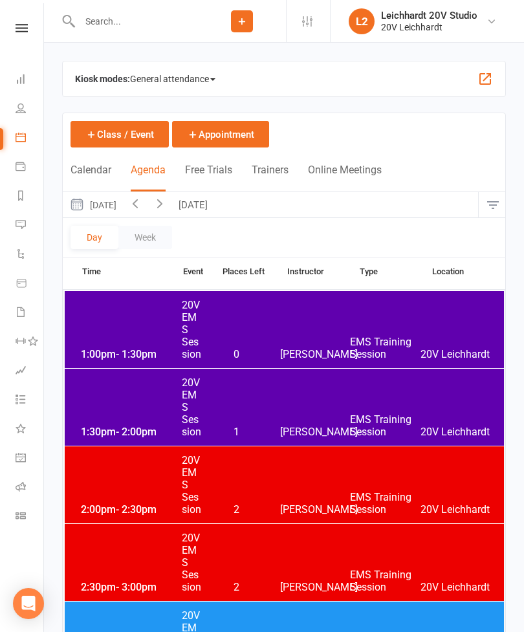
click at [281, 409] on div "1:30pm - 2:00pm 20V EMS Session 1 [PERSON_NAME] EMS Training Session 20V [PERSO…" at bounding box center [284, 406] width 439 height 77
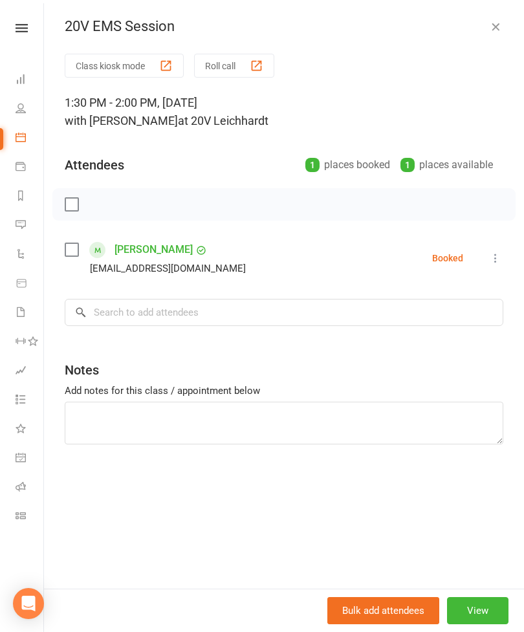
click at [230, 220] on div "Class kiosk mode Roll call 1:30 PM - 2:00 PM, [DATE] with [PERSON_NAME] at 20V …" at bounding box center [284, 321] width 480 height 535
click at [240, 317] on input "search" at bounding box center [284, 312] width 438 height 27
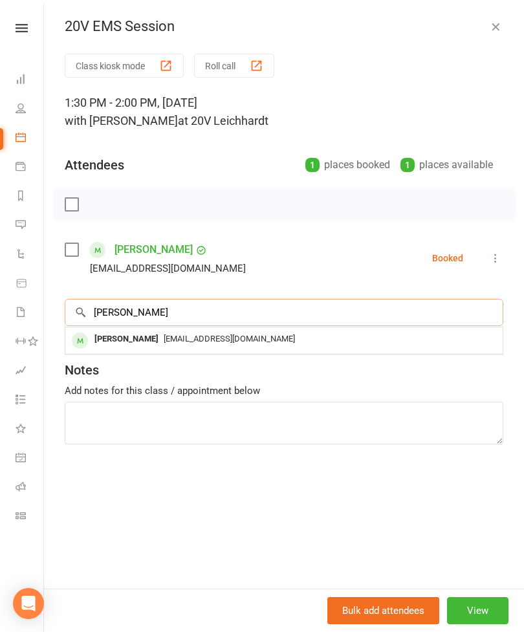
type input "[PERSON_NAME]"
click at [180, 337] on span "[EMAIL_ADDRESS][DOMAIN_NAME]" at bounding box center [229, 339] width 131 height 10
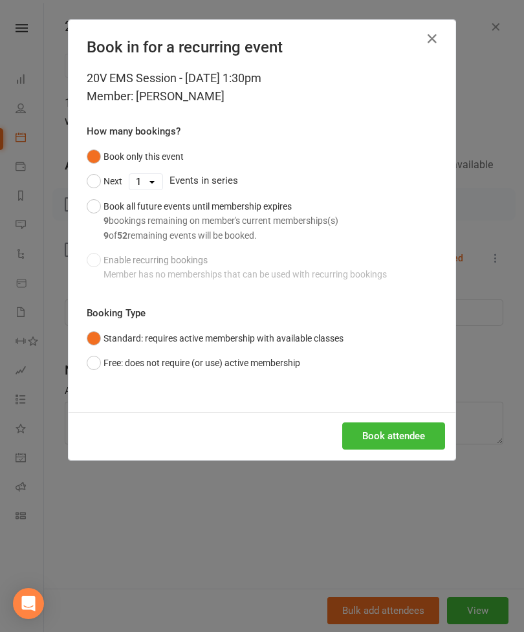
click at [248, 227] on div "9 bookings remaining on member's current memberships(s) 9 of 52 remaining event…" at bounding box center [220, 227] width 235 height 29
click at [408, 428] on button "Book attendee" at bounding box center [393, 435] width 103 height 27
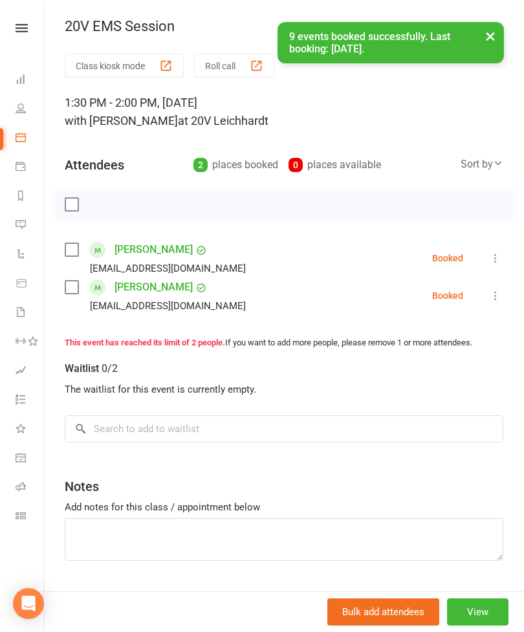
click at [487, 30] on button "×" at bounding box center [489, 36] width 23 height 28
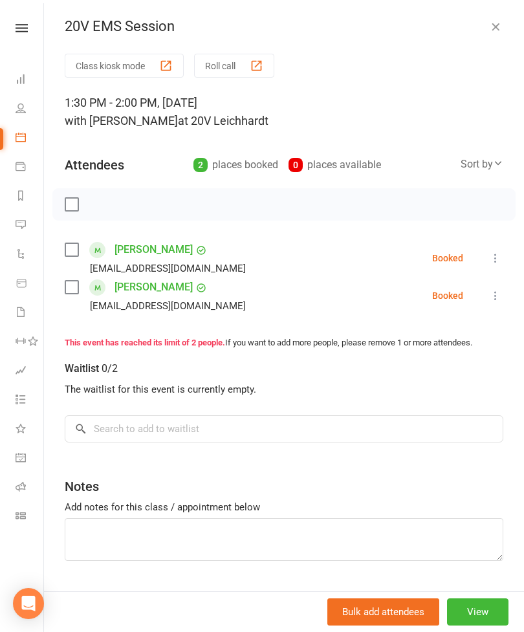
click at [491, 37] on div "20V EMS Session Class kiosk mode Roll call 1:30 PM - 2:00 PM, [DATE] with [PERS…" at bounding box center [284, 316] width 480 height 632
click at [500, 34] on button "button" at bounding box center [495, 27] width 16 height 16
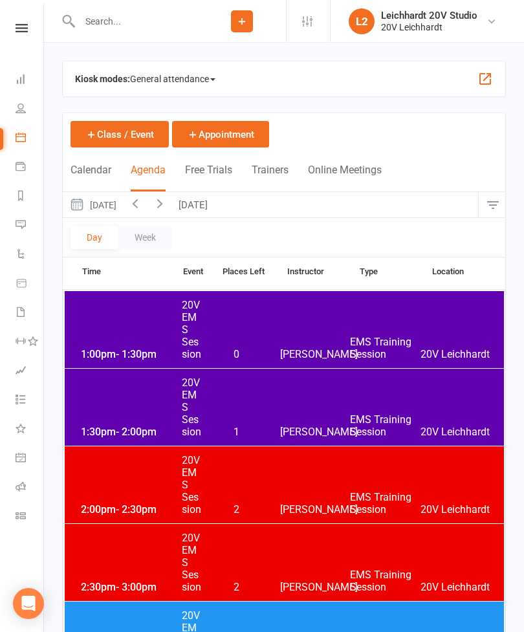
click at [122, 478] on div "2:00pm - 2:30pm 20V EMS Session 2 [PERSON_NAME] EMS Training Session 20V [PERSO…" at bounding box center [284, 484] width 439 height 77
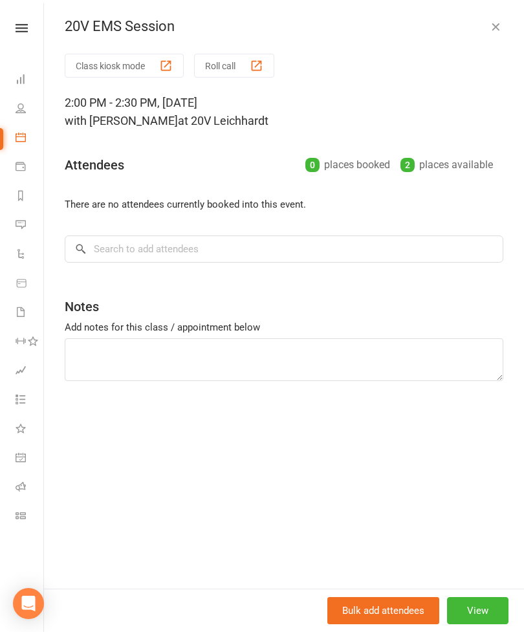
click at [473, 602] on button "View" at bounding box center [477, 610] width 61 height 27
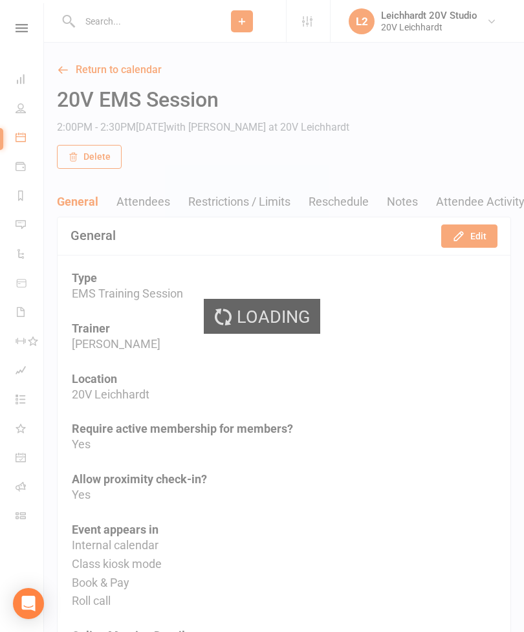
click at [479, 239] on button "Edit" at bounding box center [469, 235] width 56 height 23
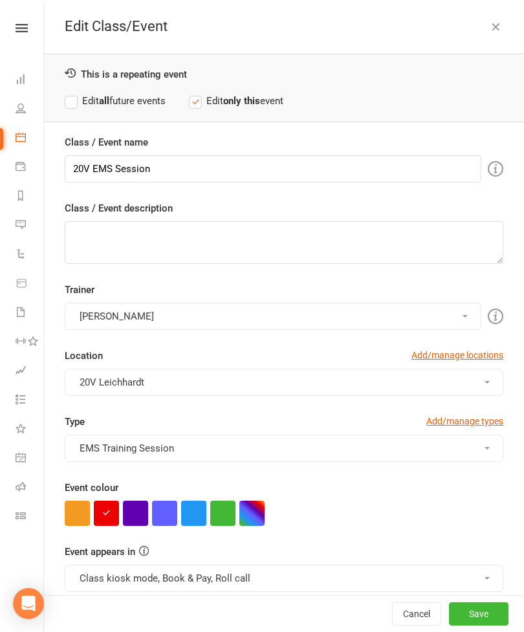
click at [139, 507] on button "button" at bounding box center [135, 512] width 25 height 25
click at [129, 107] on label "Edit all future events" at bounding box center [115, 101] width 101 height 16
click at [489, 624] on button "Save" at bounding box center [478, 613] width 59 height 23
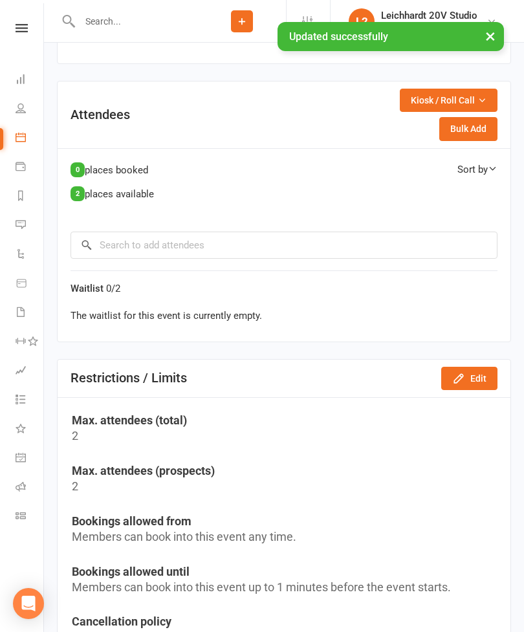
scroll to position [615, 0]
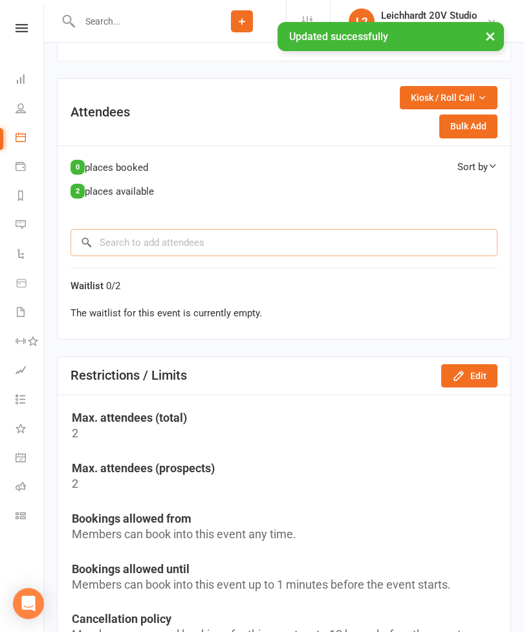
click at [288, 250] on input "search" at bounding box center [283, 242] width 427 height 27
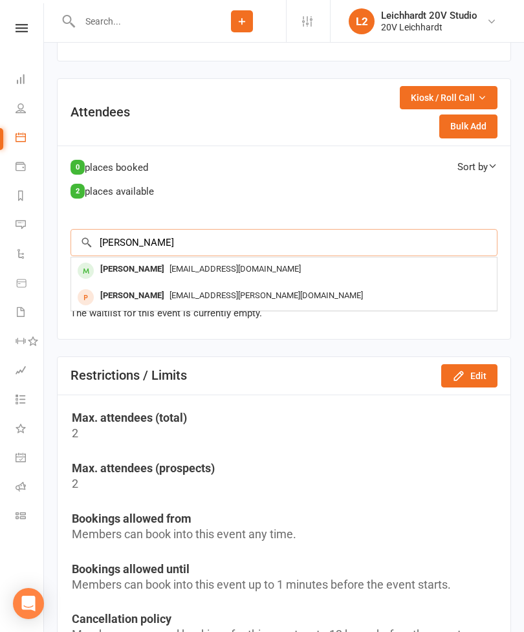
type input "[PERSON_NAME]"
click at [174, 302] on div "[EMAIL_ADDRESS][PERSON_NAME][DOMAIN_NAME]" at bounding box center [283, 295] width 415 height 19
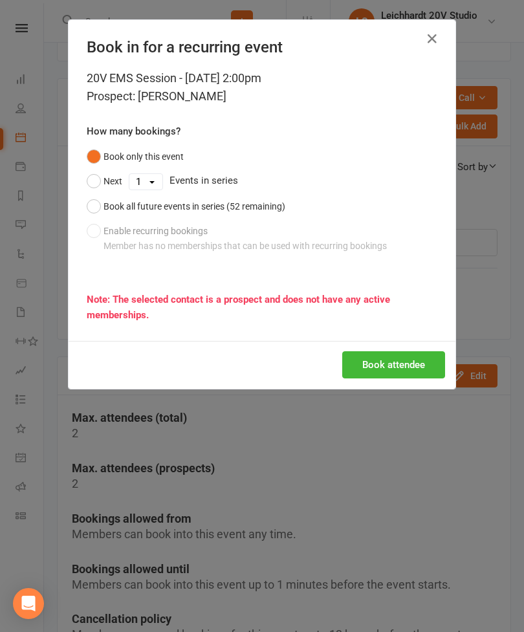
click at [407, 375] on button "Book attendee" at bounding box center [393, 364] width 103 height 27
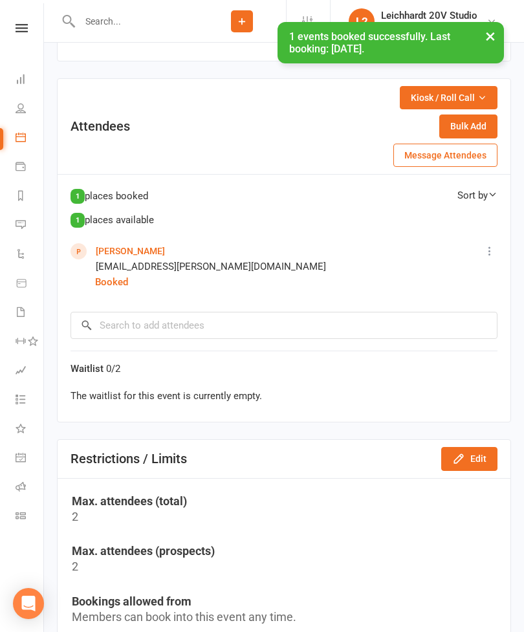
click at [489, 41] on button "×" at bounding box center [489, 36] width 23 height 28
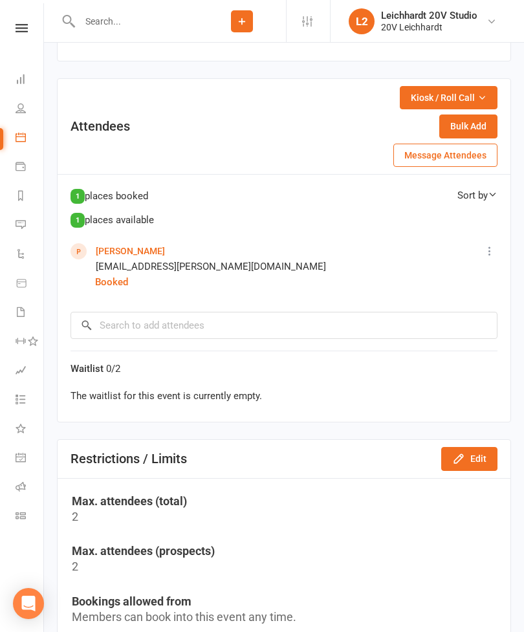
click at [21, 235] on link "Messages" at bounding box center [30, 225] width 29 height 29
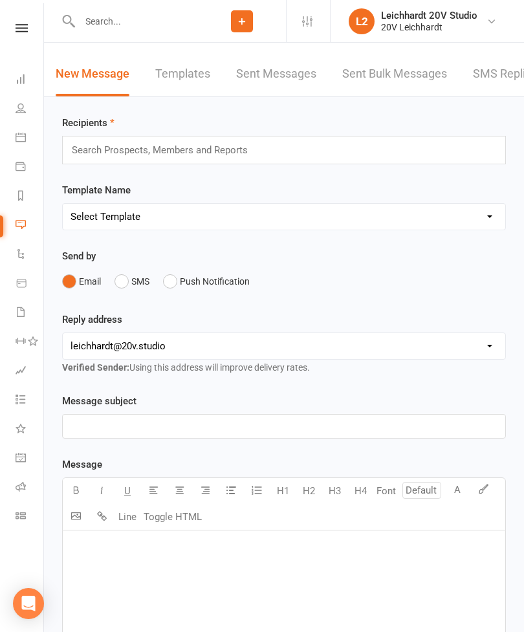
click at [509, 74] on link "SMS Replies" at bounding box center [505, 74] width 65 height 45
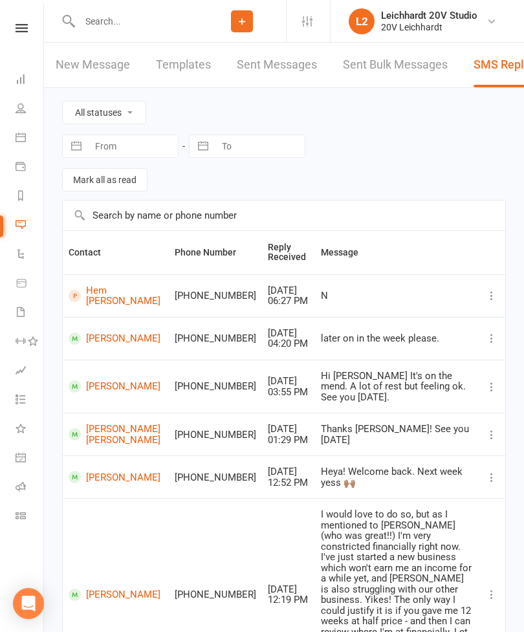
click at [29, 312] on link "Waivers" at bounding box center [30, 313] width 29 height 29
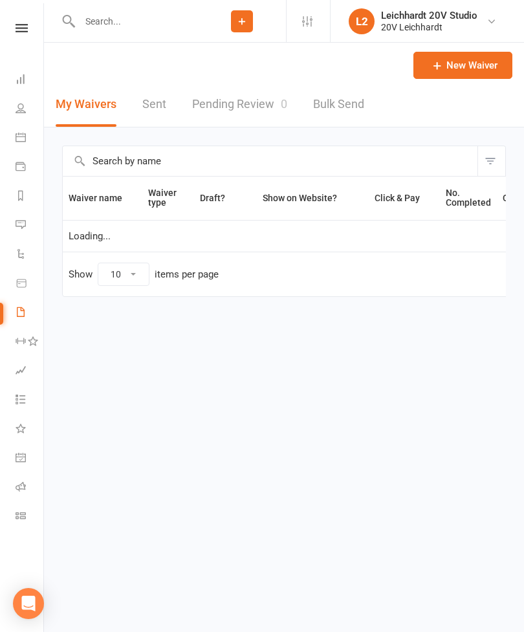
select select "100"
click at [256, 122] on link "Pending Review 0" at bounding box center [239, 104] width 95 height 45
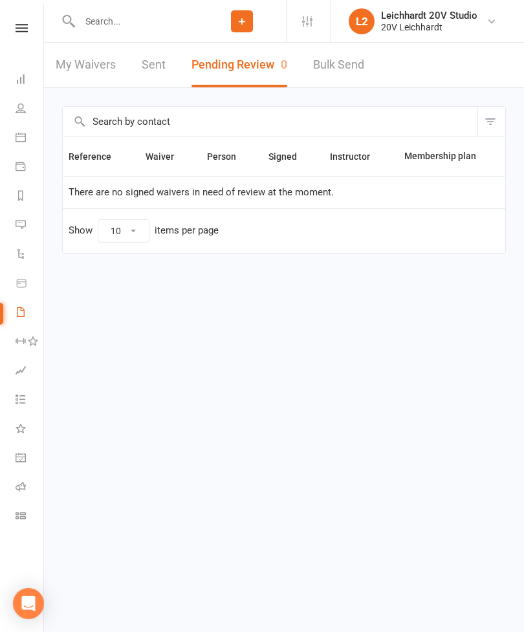
click at [30, 105] on link "People" at bounding box center [30, 109] width 29 height 29
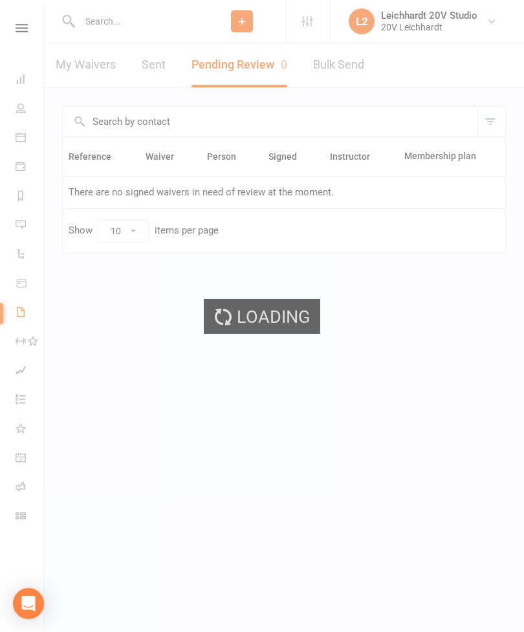
select select "100"
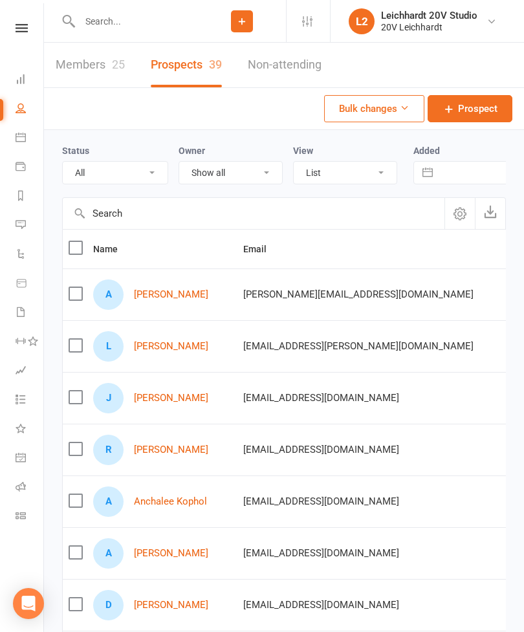
click at [173, 401] on link "[PERSON_NAME]" at bounding box center [171, 397] width 74 height 11
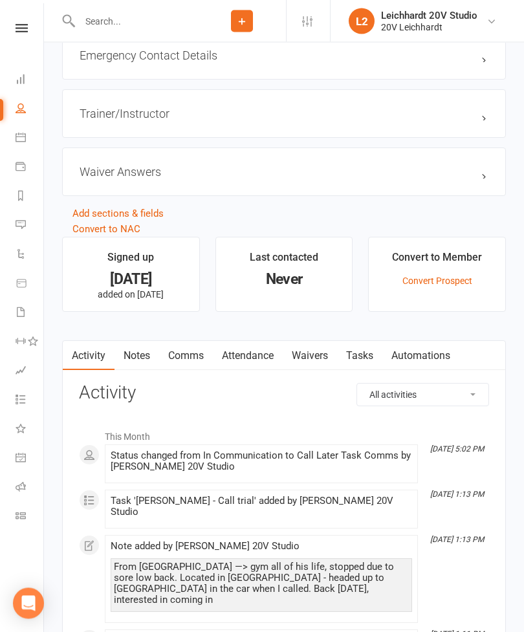
scroll to position [1314, 0]
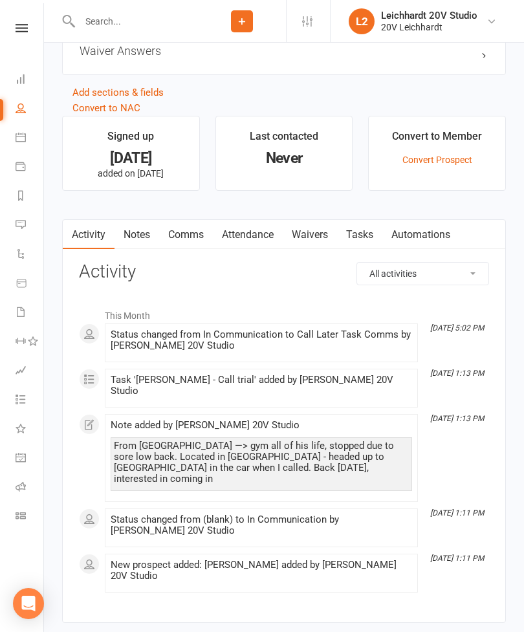
click at [29, 229] on link "Messages" at bounding box center [30, 225] width 29 height 29
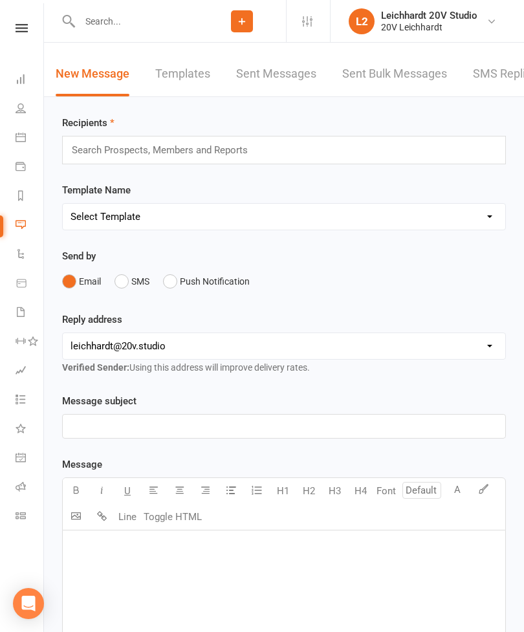
click at [32, 117] on link "People" at bounding box center [30, 109] width 29 height 29
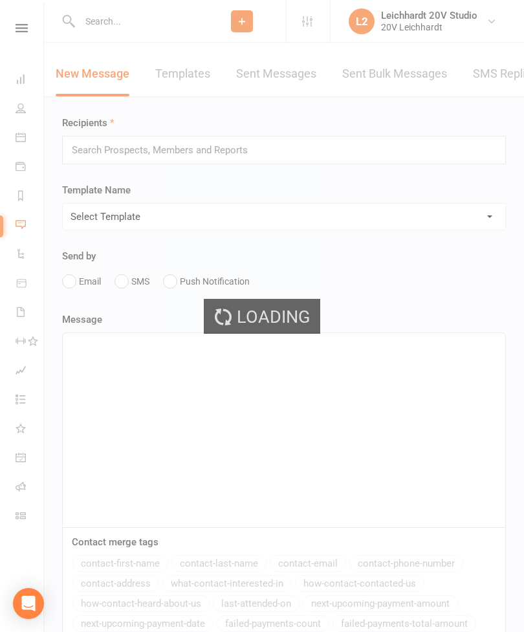
select select "100"
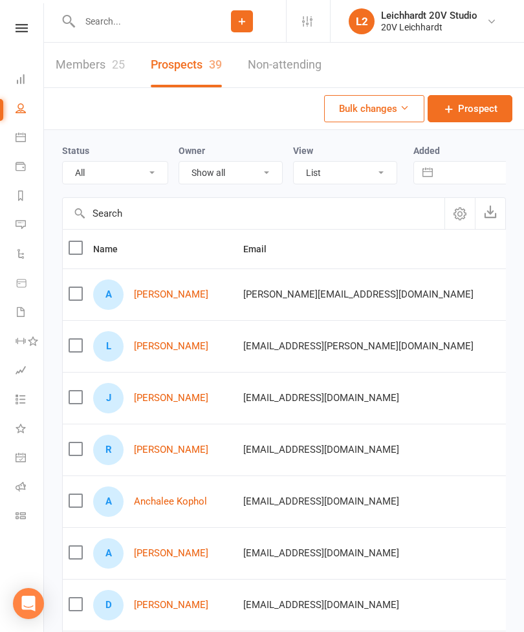
click at [28, 237] on link "Messages" at bounding box center [30, 225] width 29 height 29
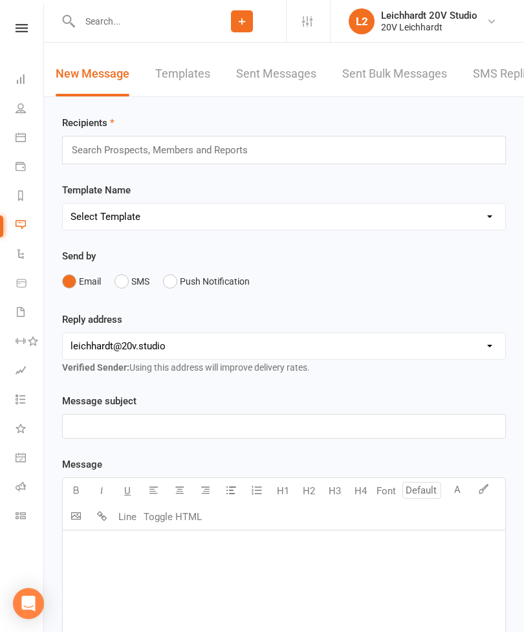
click at [28, 110] on link "People" at bounding box center [30, 109] width 29 height 29
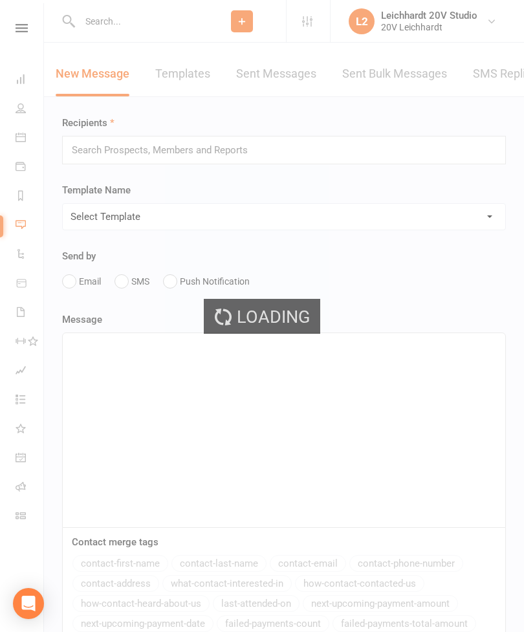
select select "100"
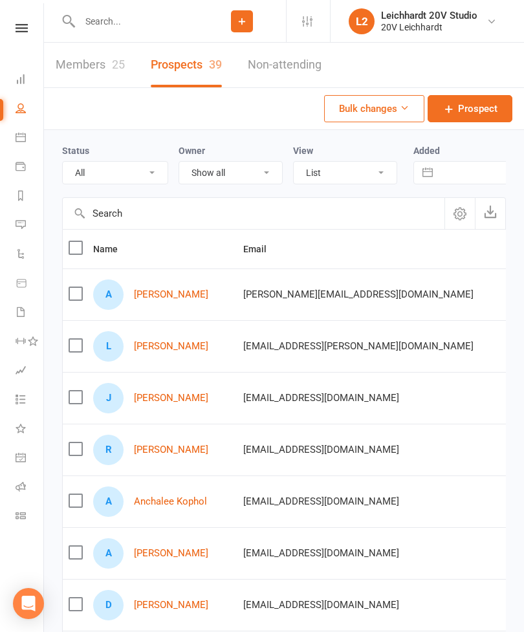
click at [29, 149] on link "Calendar" at bounding box center [30, 138] width 29 height 29
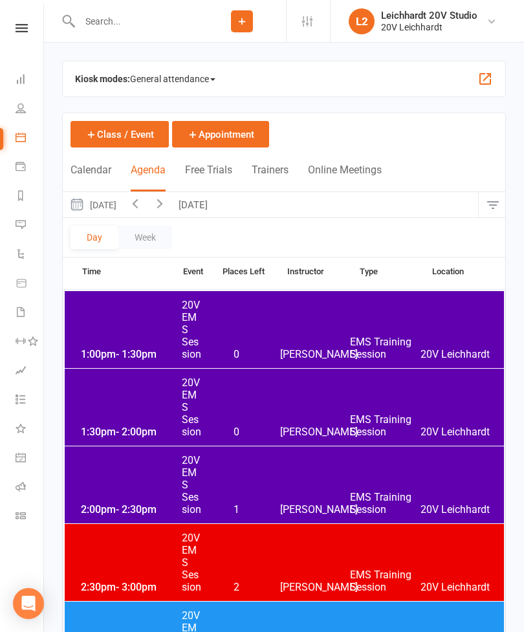
click at [118, 215] on button "[DATE]" at bounding box center [93, 204] width 60 height 25
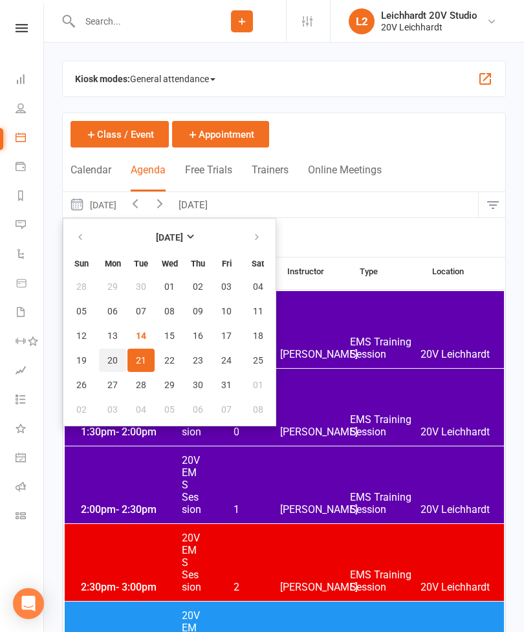
click at [109, 361] on span "20" at bounding box center [112, 360] width 10 height 10
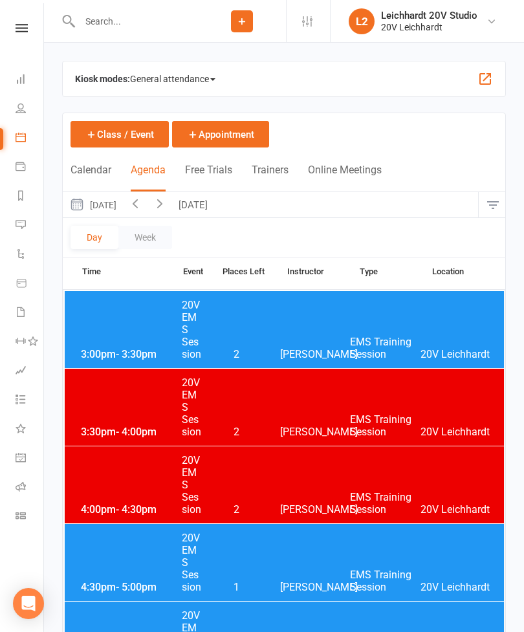
click at [96, 196] on button "[DATE]" at bounding box center [93, 204] width 60 height 25
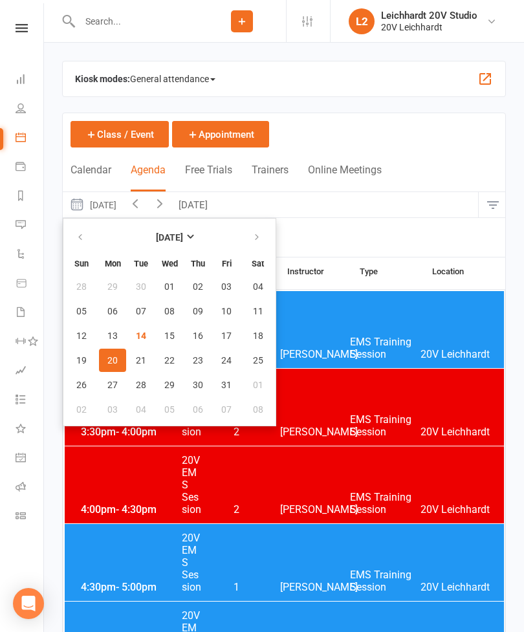
click at [105, 215] on button "[DATE]" at bounding box center [93, 204] width 60 height 25
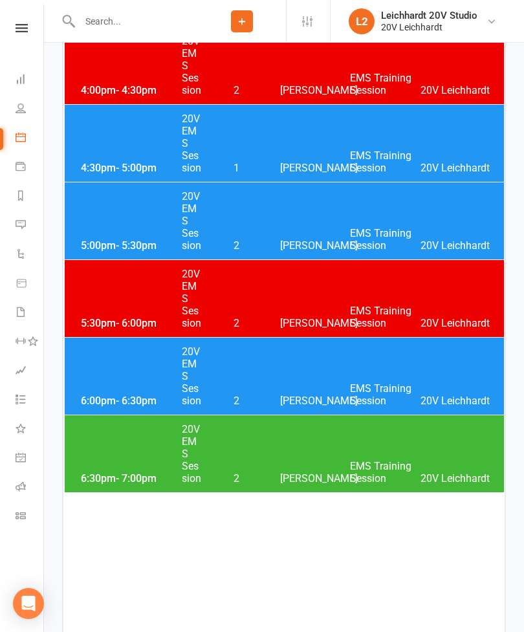
scroll to position [415, 0]
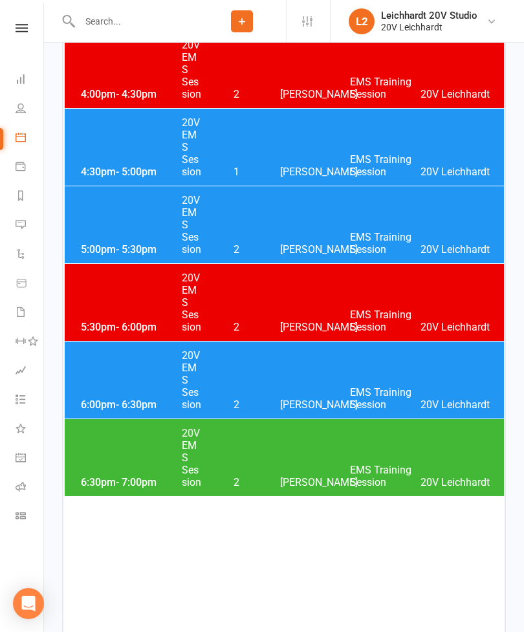
click at [111, 451] on div "6:30pm - 7:00pm 20V EMS Session 2 [PERSON_NAME] EMS Training Session 20V [PERSO…" at bounding box center [284, 457] width 439 height 77
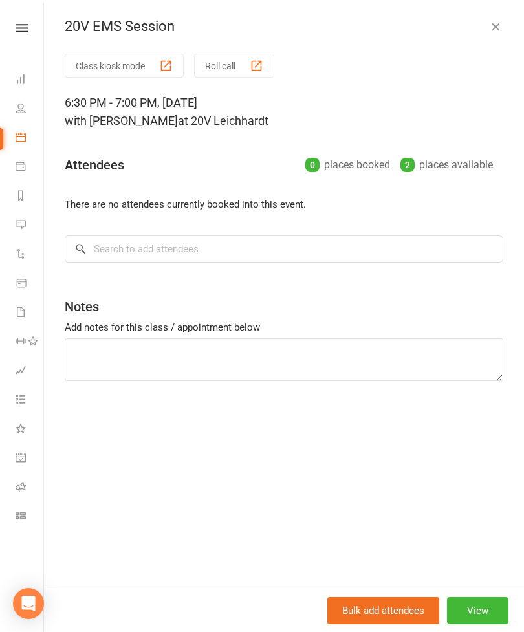
click at [495, 25] on icon "button" at bounding box center [495, 26] width 13 height 13
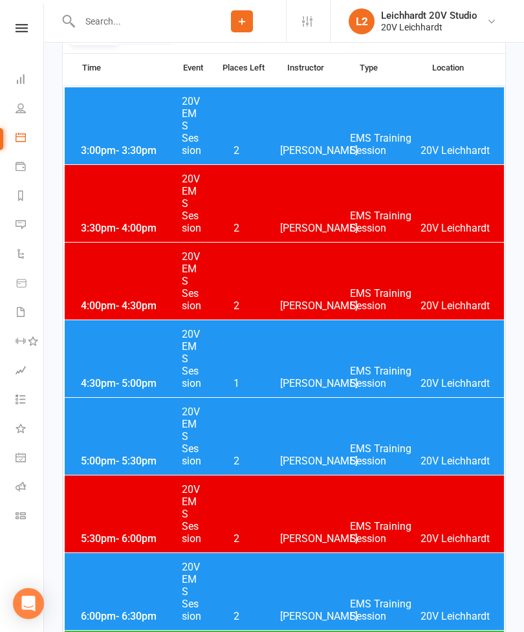
scroll to position [0, 0]
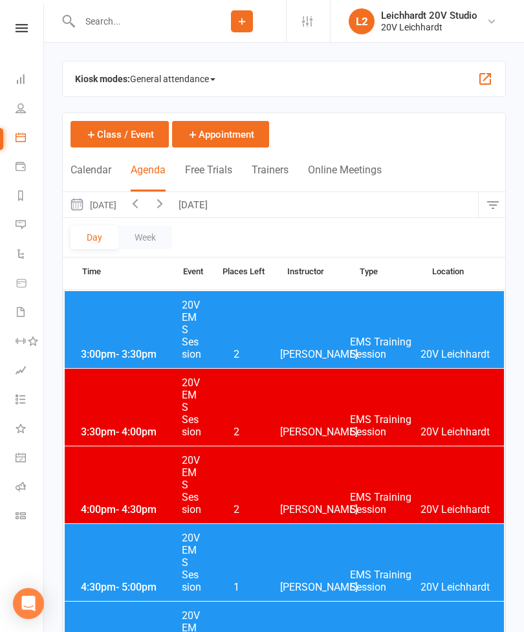
click at [114, 214] on button "[DATE]" at bounding box center [93, 204] width 60 height 25
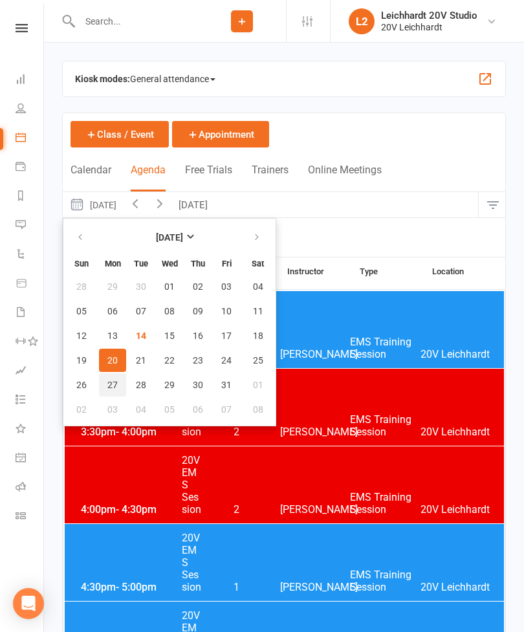
click at [112, 385] on span "27" at bounding box center [112, 384] width 10 height 10
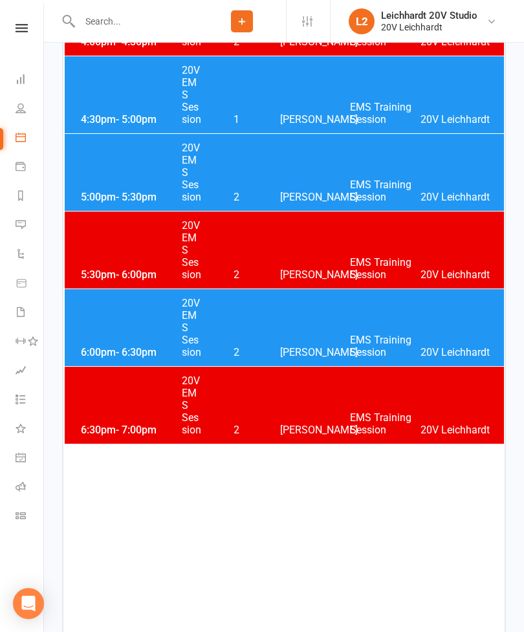
scroll to position [469, 0]
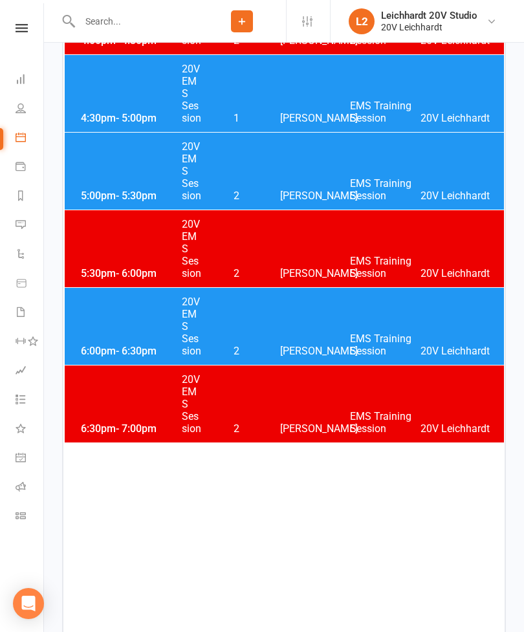
click at [120, 403] on div "6:30pm - 7:00pm 20V EMS Session 2 [PERSON_NAME] EMS Training Session 20V [PERSO…" at bounding box center [284, 403] width 439 height 77
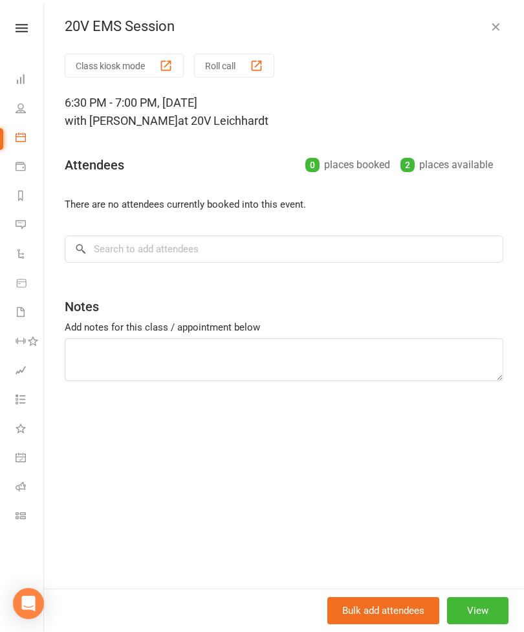
click at [460, 624] on button "View" at bounding box center [477, 610] width 61 height 27
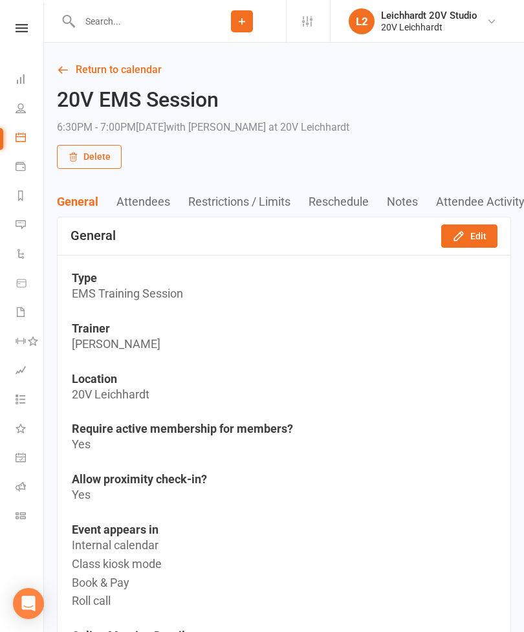
click at [452, 245] on button "Edit" at bounding box center [469, 235] width 56 height 23
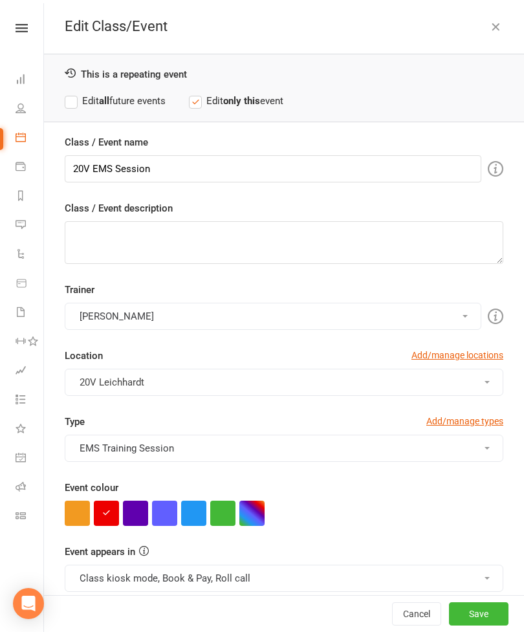
click at [229, 517] on button "button" at bounding box center [222, 512] width 25 height 25
click at [102, 581] on button "Class kiosk mode, Book & Pay, Roll call" at bounding box center [284, 577] width 438 height 27
click at [312, 517] on div at bounding box center [284, 512] width 438 height 25
click at [471, 625] on button "Save" at bounding box center [478, 613] width 59 height 23
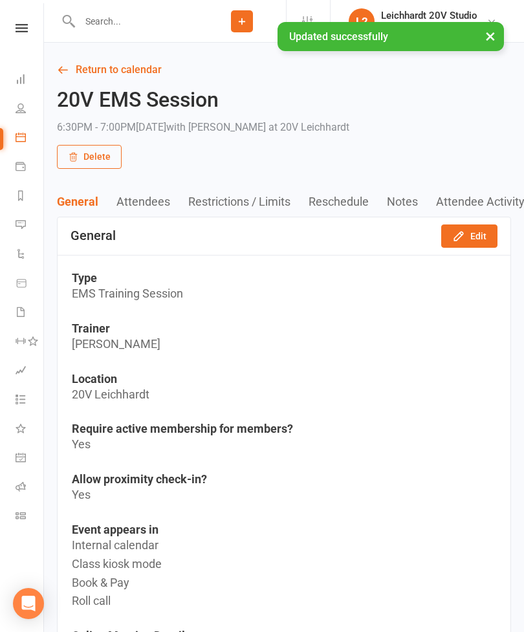
click at [459, 241] on icon "button" at bounding box center [458, 235] width 13 height 13
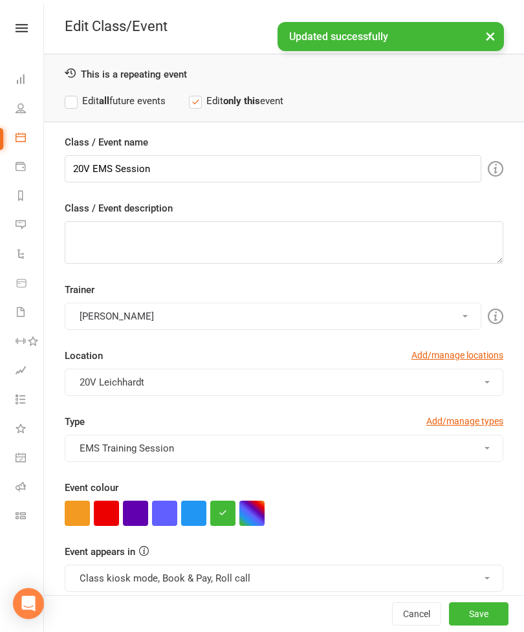
click at [456, 625] on button "Save" at bounding box center [478, 613] width 59 height 23
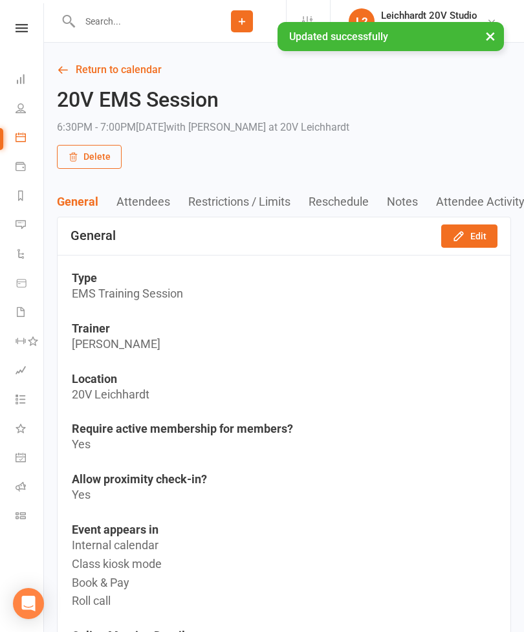
click at [465, 255] on section "General Edit Type EMS Training Session Trainer [PERSON_NAME] Location 20V [PERS…" at bounding box center [284, 447] width 454 height 460
click at [468, 231] on button "Edit" at bounding box center [469, 235] width 56 height 23
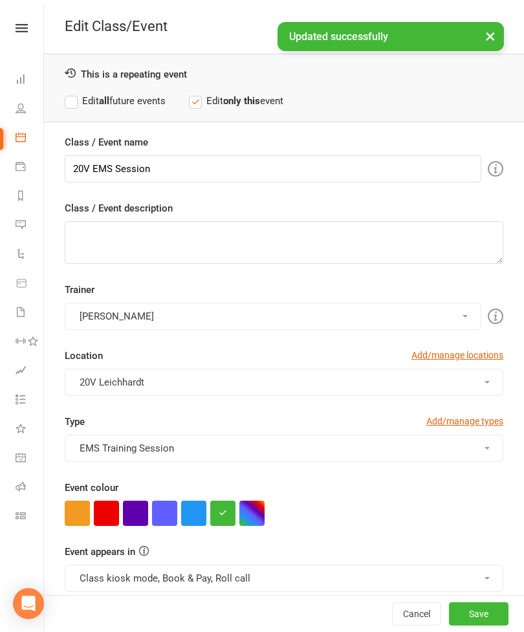
click at [21, 105] on icon at bounding box center [21, 108] width 10 height 10
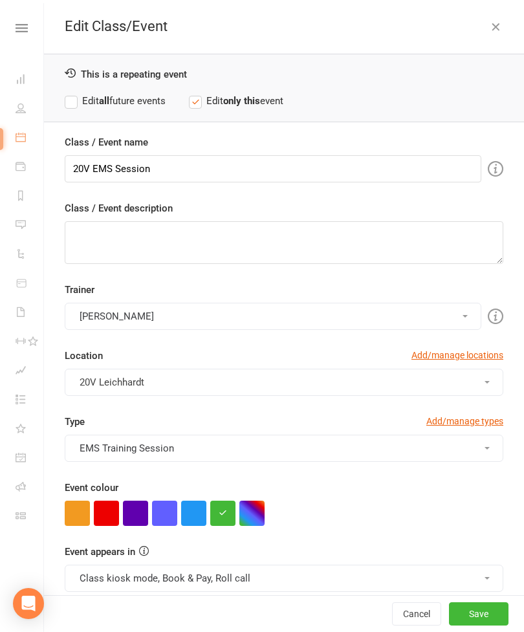
select select "100"
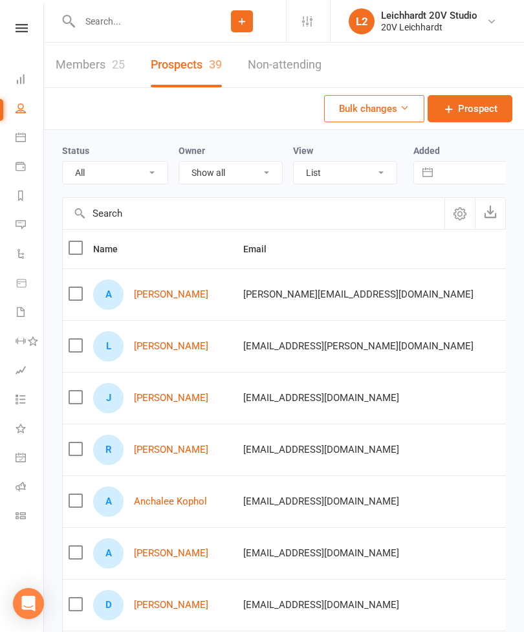
click at [160, 299] on link "[PERSON_NAME]" at bounding box center [171, 294] width 74 height 11
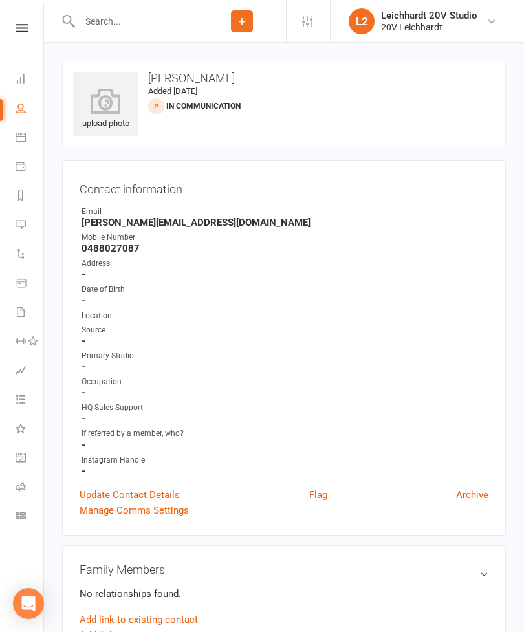
click at [30, 224] on link "Messages" at bounding box center [30, 225] width 29 height 29
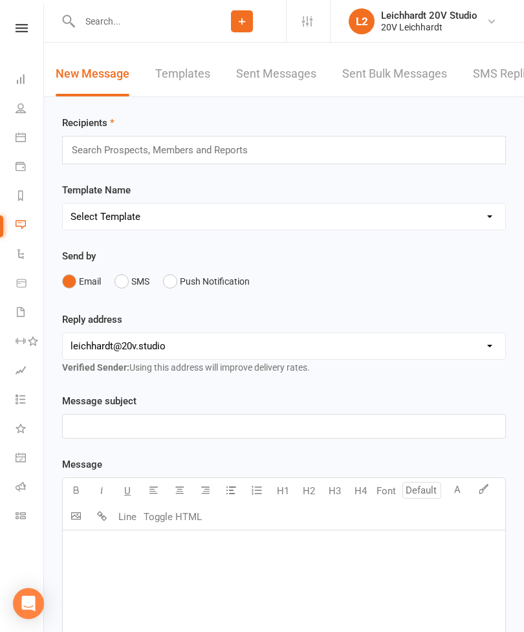
click at [493, 89] on link "SMS Replies" at bounding box center [505, 74] width 65 height 45
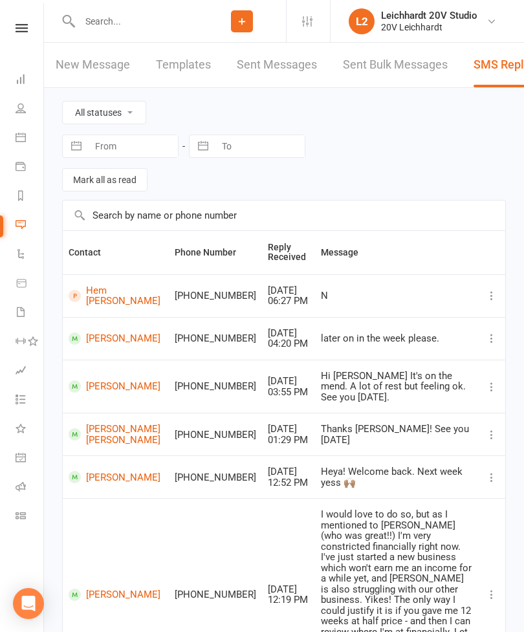
click at [26, 112] on link "People" at bounding box center [30, 109] width 29 height 29
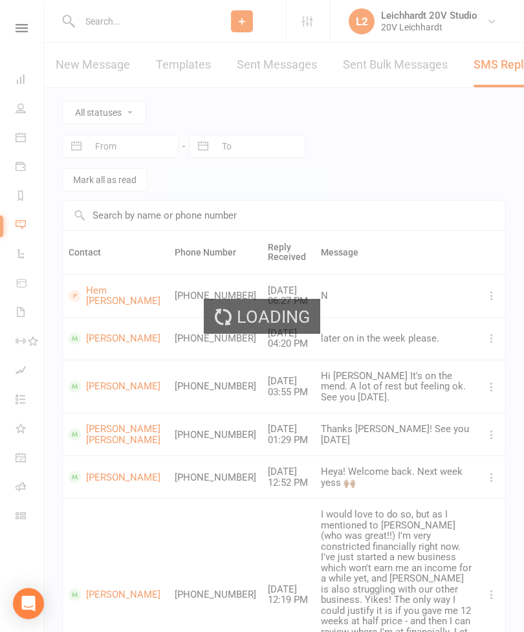
select select "100"
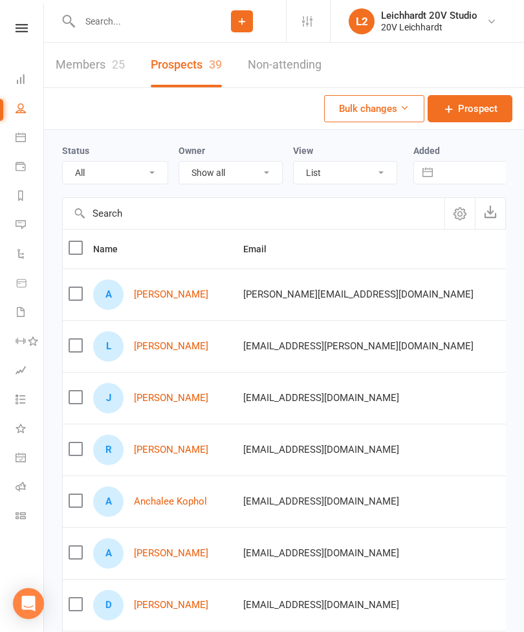
click at [34, 221] on link "Messages" at bounding box center [30, 225] width 29 height 29
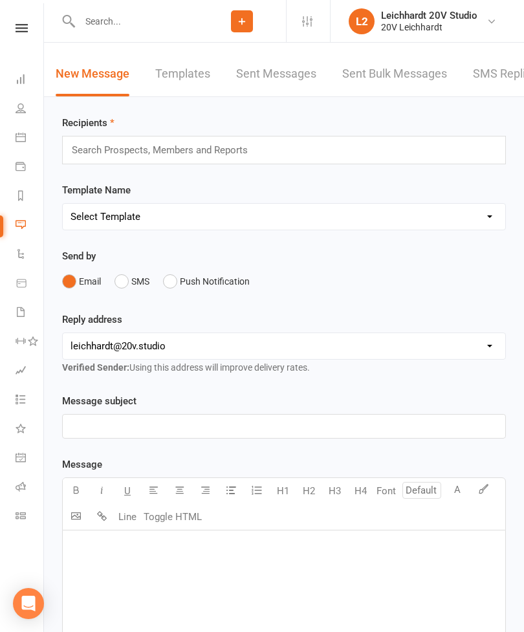
click at [500, 74] on link "SMS Replies" at bounding box center [505, 74] width 65 height 45
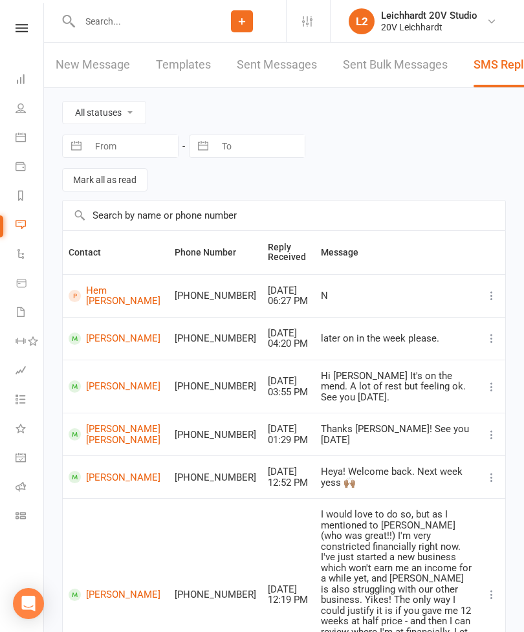
click at [28, 114] on link "People" at bounding box center [30, 109] width 29 height 29
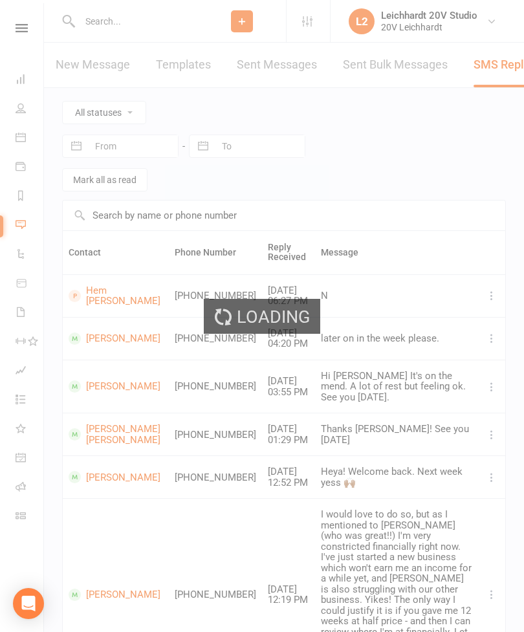
select select "100"
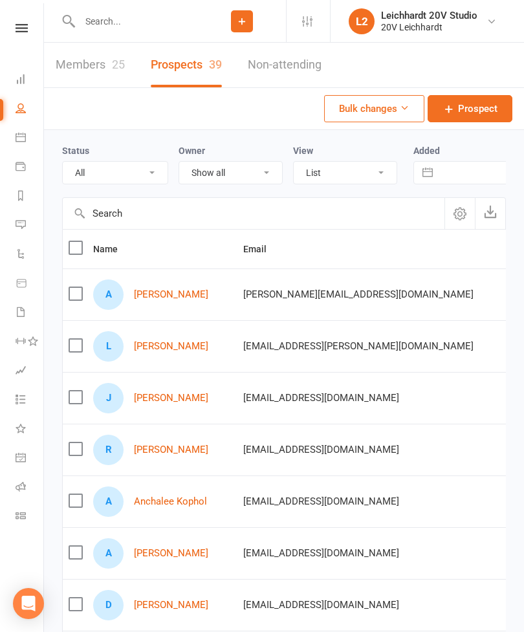
click at [33, 142] on link "Calendar" at bounding box center [30, 138] width 29 height 29
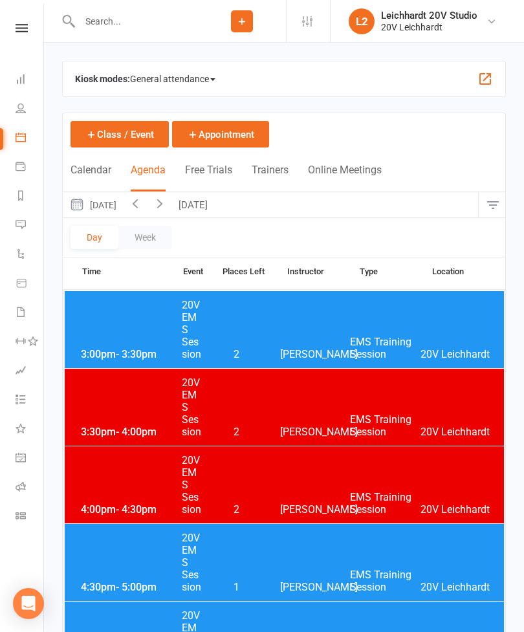
click at [217, 209] on button "[DATE]" at bounding box center [194, 204] width 45 height 25
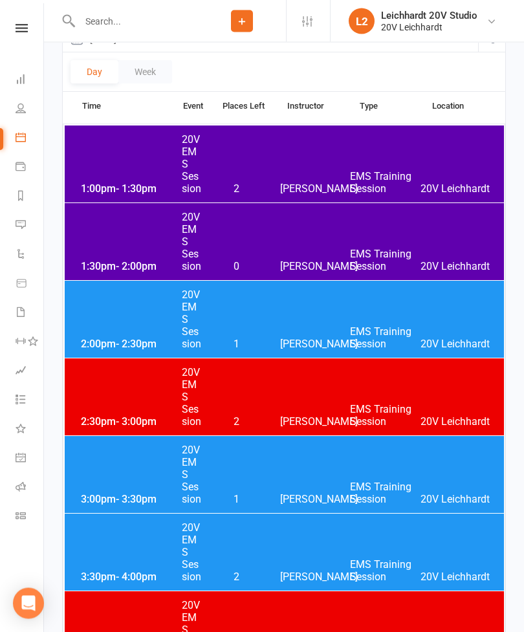
scroll to position [167, 0]
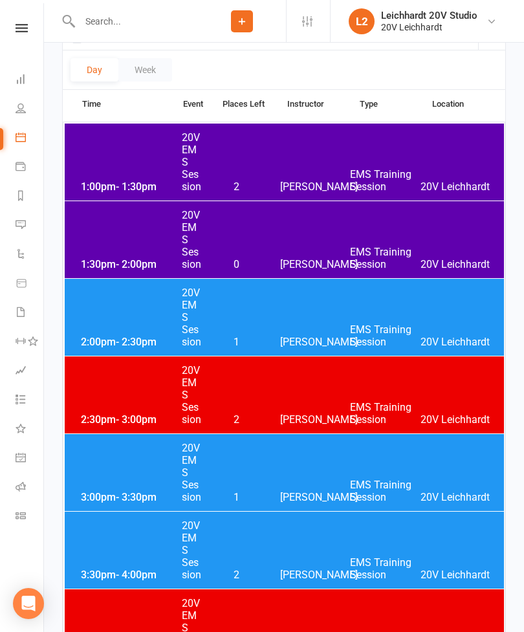
click at [319, 319] on div "2:00pm - 2:30pm 20V EMS Session 1 [PERSON_NAME] EMS Training Session 20V [PERSO…" at bounding box center [284, 317] width 439 height 77
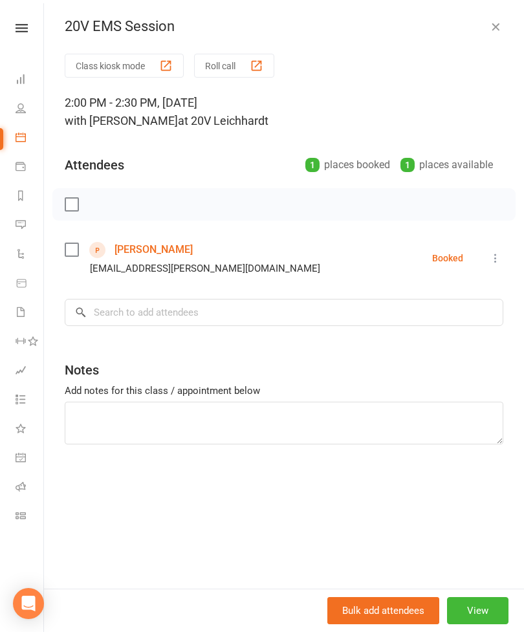
click at [500, 31] on icon "button" at bounding box center [495, 26] width 13 height 13
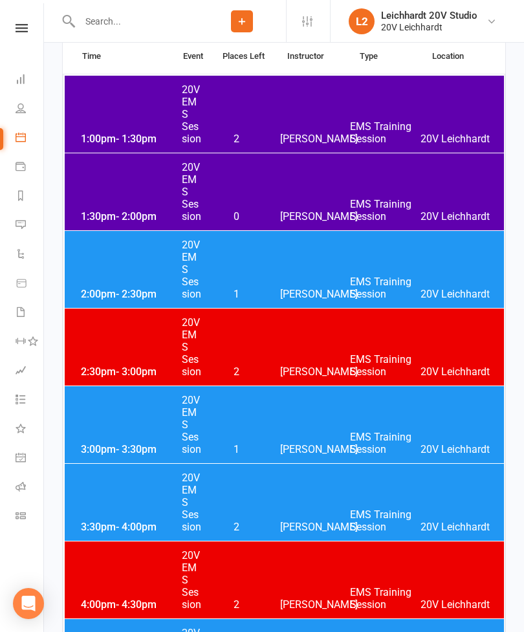
scroll to position [220, 0]
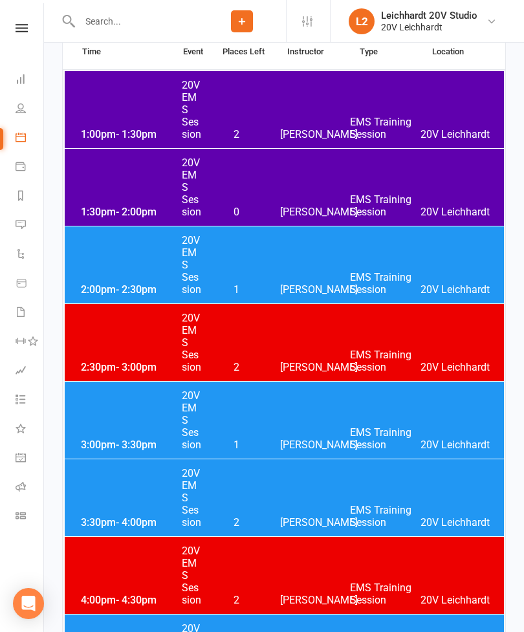
click at [322, 431] on div "3:00pm - 3:30pm 20V EMS Session 1 [PERSON_NAME] EMS Training Session 20V [PERSO…" at bounding box center [284, 419] width 439 height 77
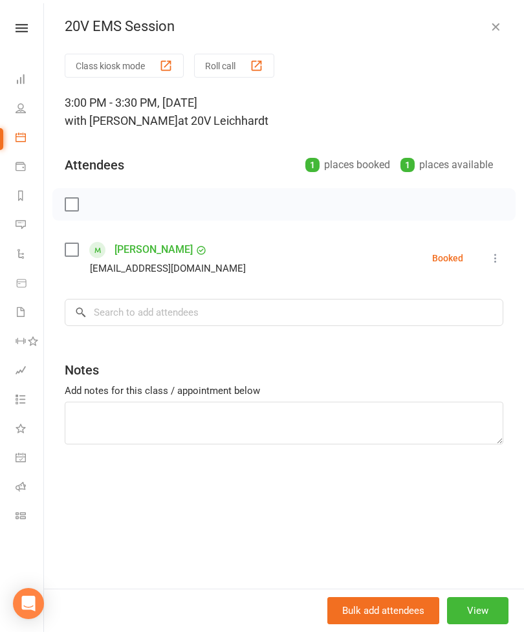
click at [495, 33] on button "button" at bounding box center [495, 27] width 16 height 16
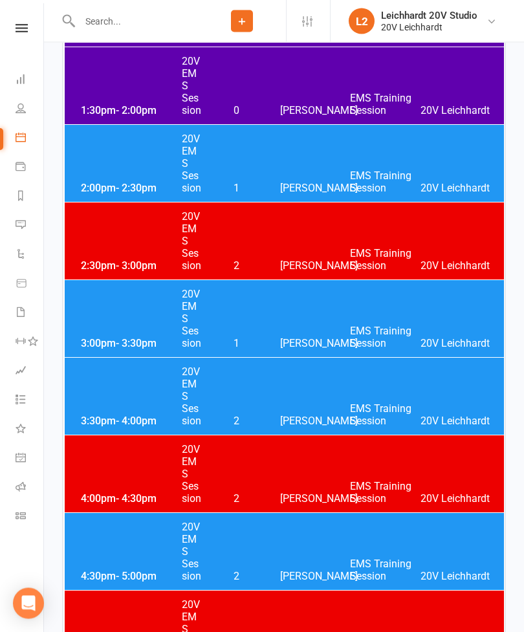
scroll to position [322, 0]
